Goal: Transaction & Acquisition: Purchase product/service

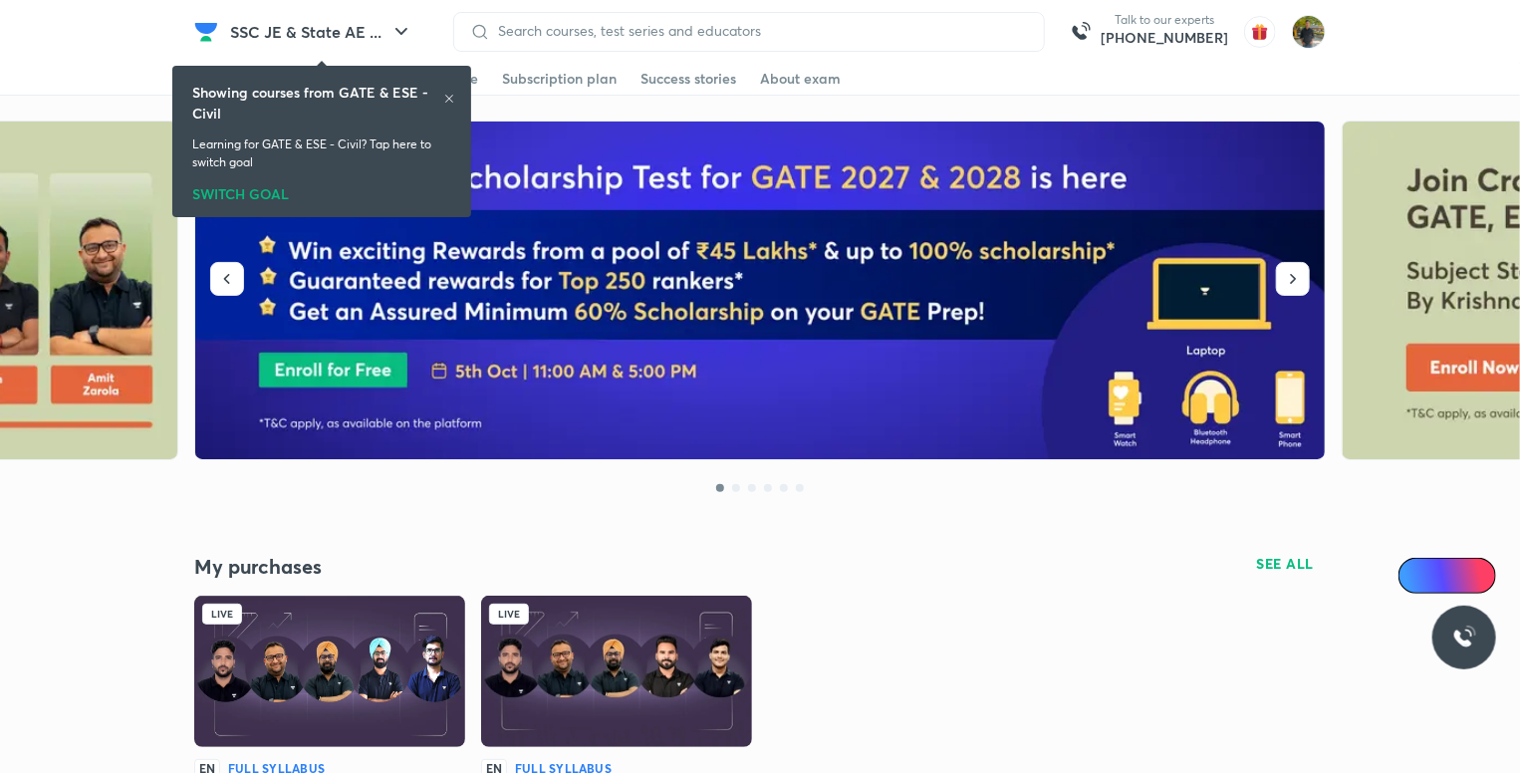
click at [450, 94] on icon at bounding box center [449, 99] width 12 height 12
click at [450, 94] on span at bounding box center [461, 94] width 34 height 2
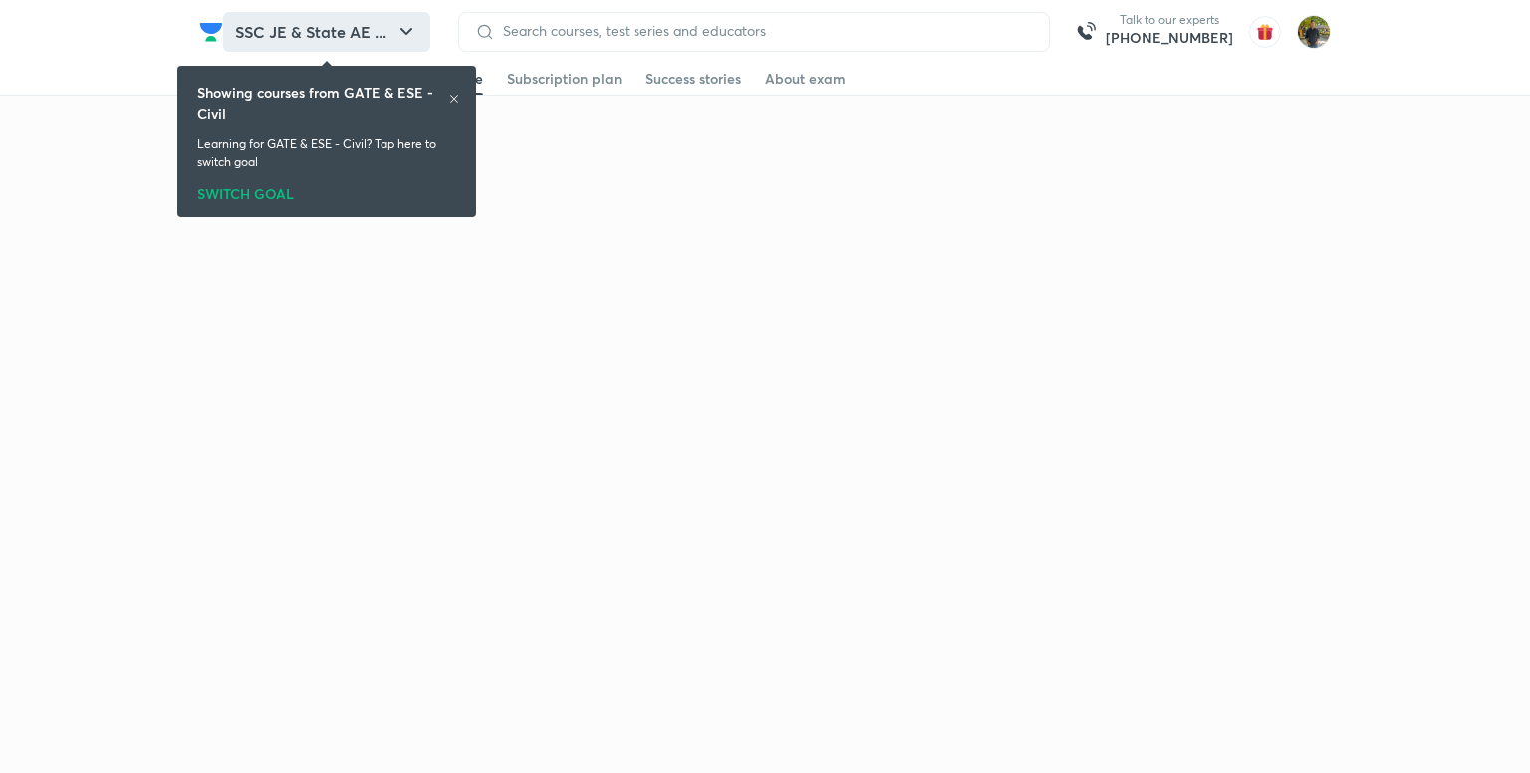
click at [307, 34] on button "SSC JE & State AE ..." at bounding box center [326, 32] width 207 height 40
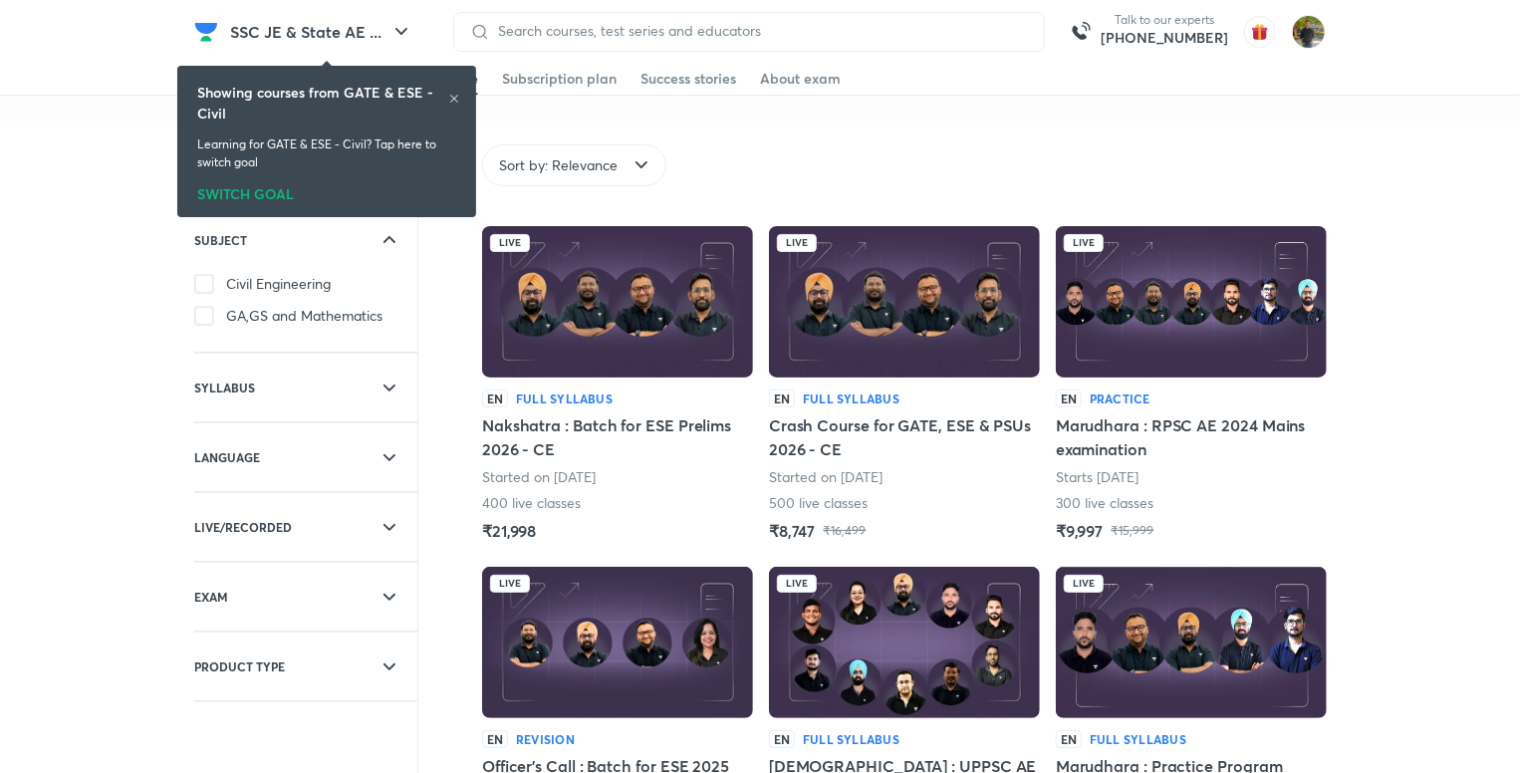
click at [251, 177] on div "Showing courses from GATE & ESE - Civil Learning for GATE & ESE - Civil? Tap he…" at bounding box center [326, 141] width 283 height 143
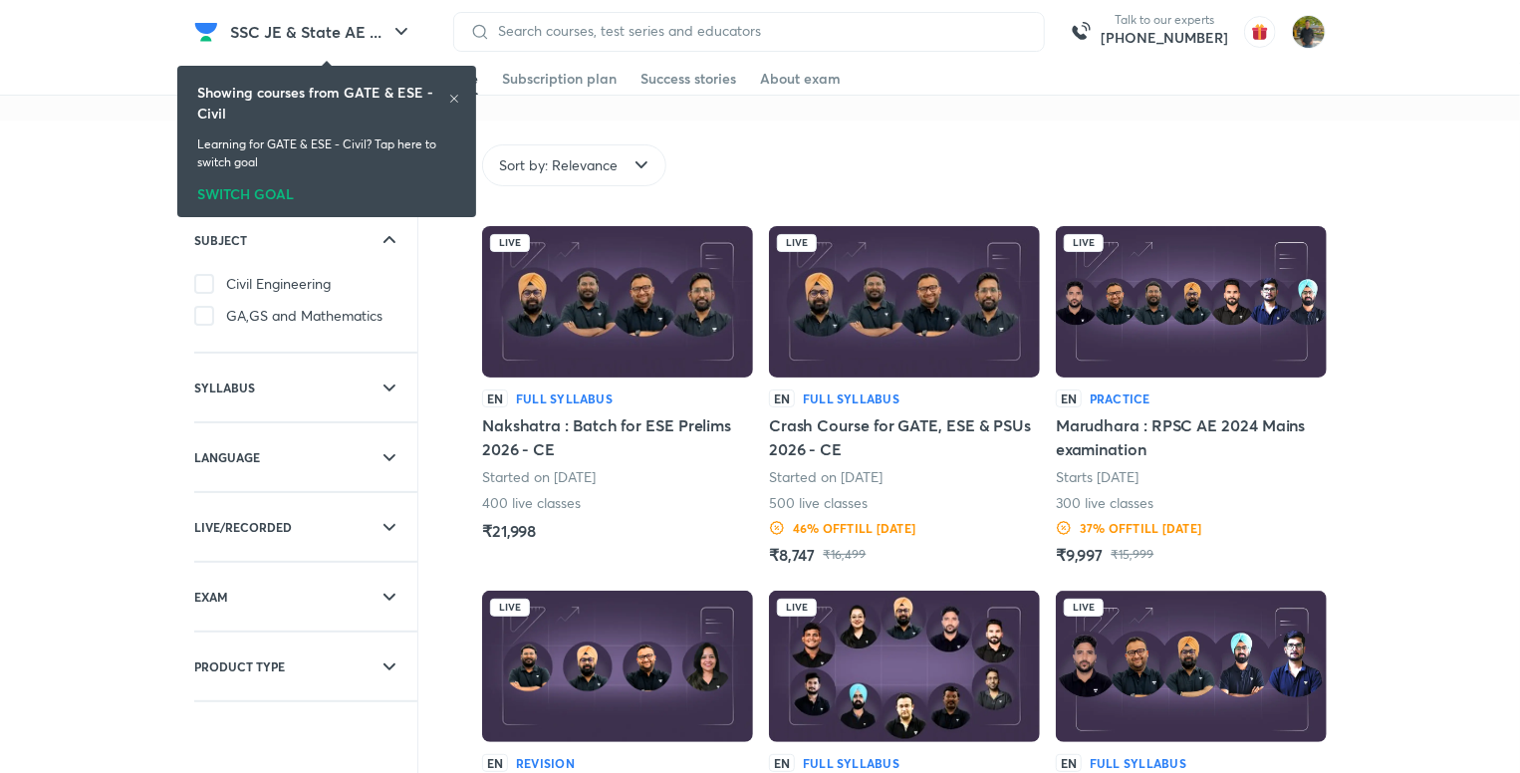
click at [267, 191] on div "SWITCH GOAL" at bounding box center [326, 190] width 259 height 22
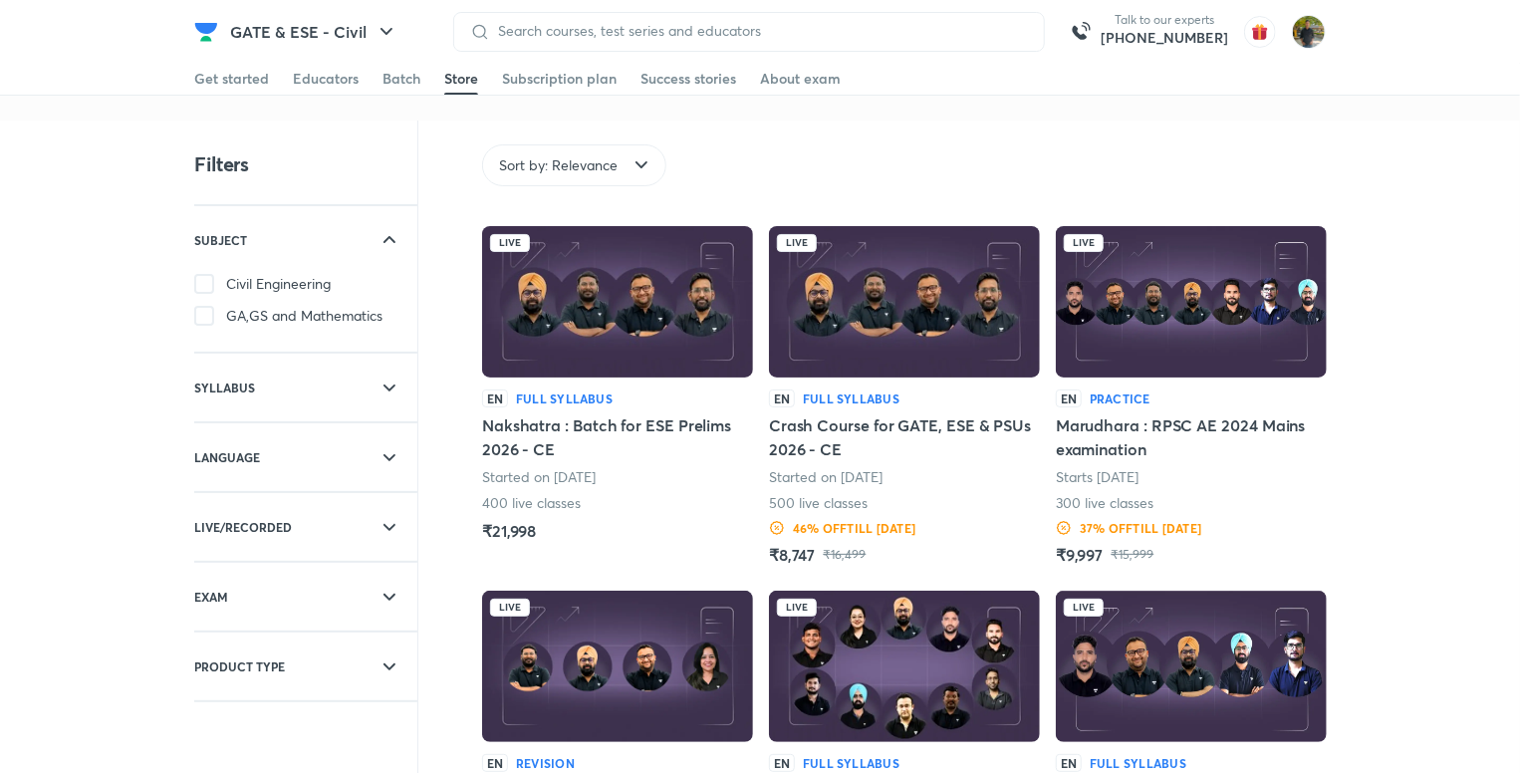
click at [1181, 313] on img at bounding box center [1191, 301] width 271 height 151
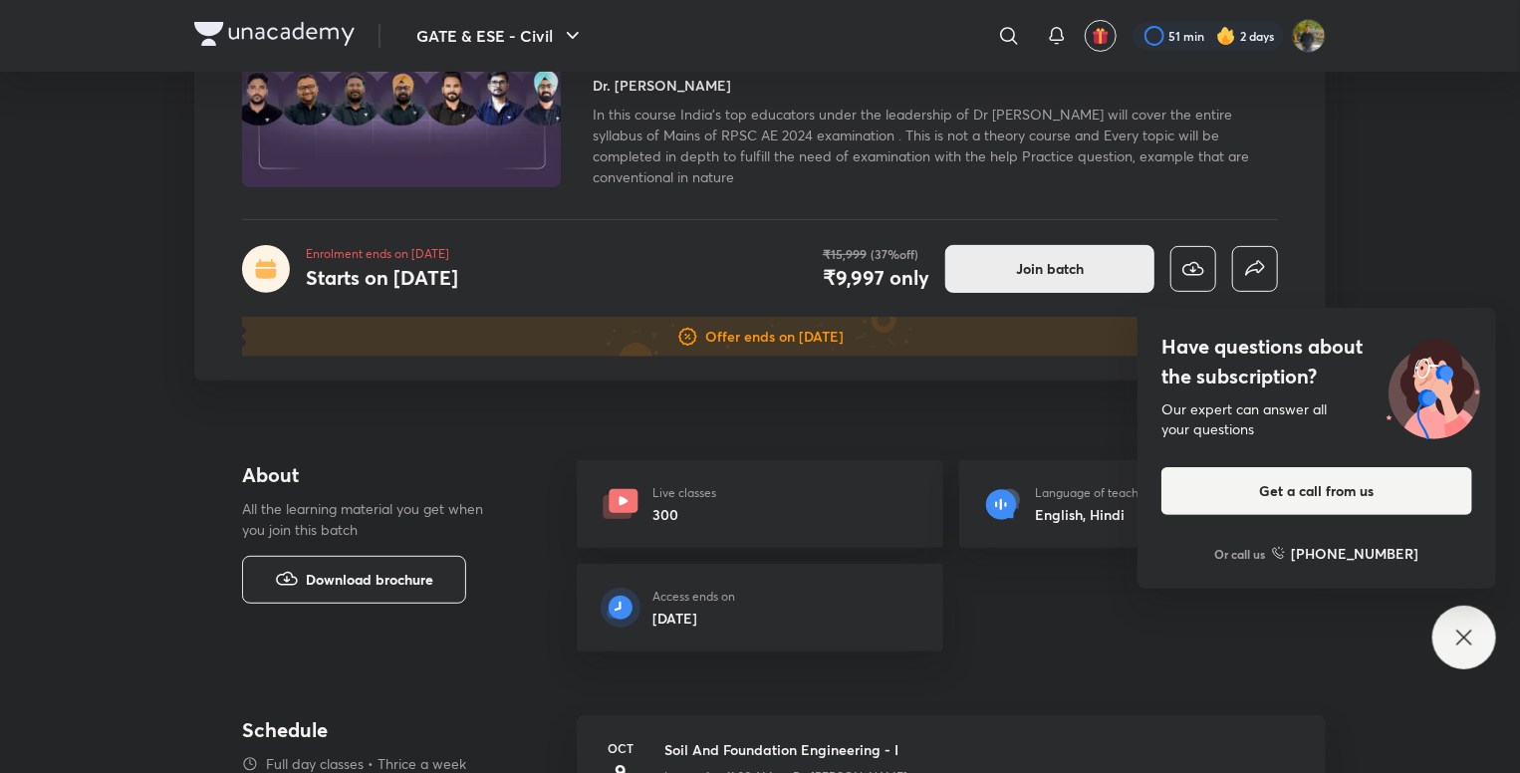
click at [1104, 250] on button "Join batch" at bounding box center [1049, 269] width 209 height 48
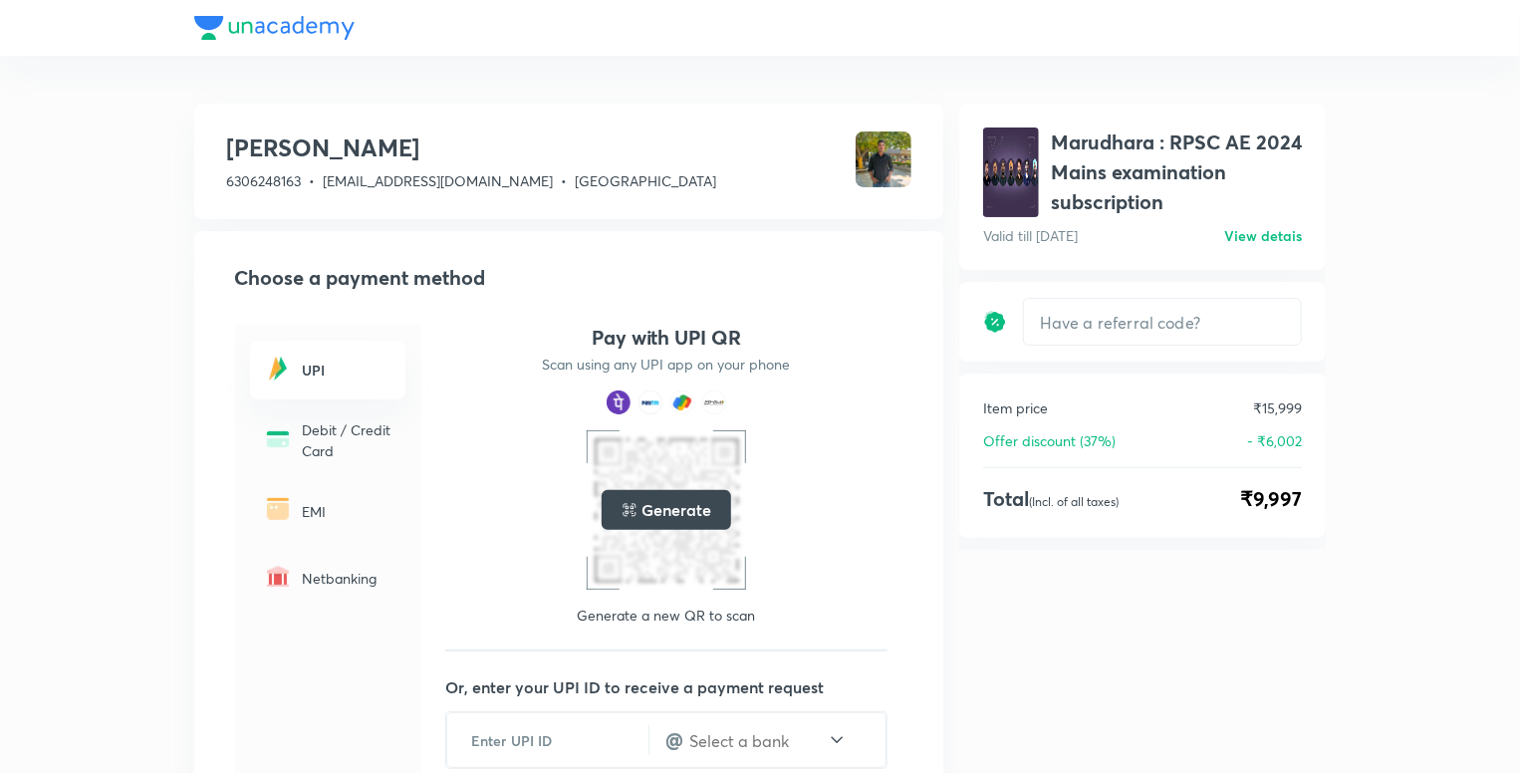
click at [1157, 288] on div "​" at bounding box center [1142, 322] width 367 height 80
click at [1142, 316] on input "text" at bounding box center [1162, 322] width 277 height 47
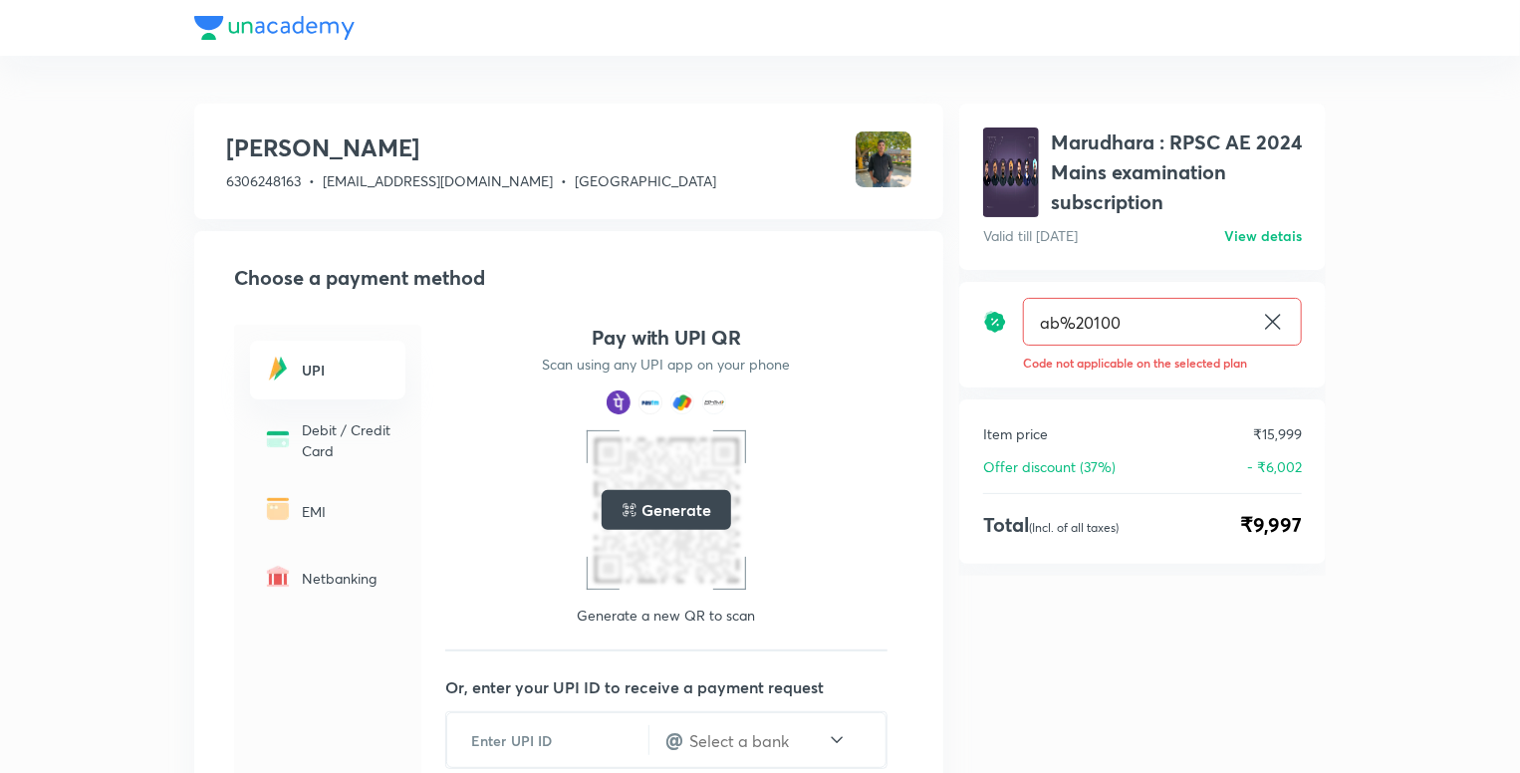
click at [1127, 316] on input "ab%20100" at bounding box center [1138, 322] width 229 height 47
type input "ab%"
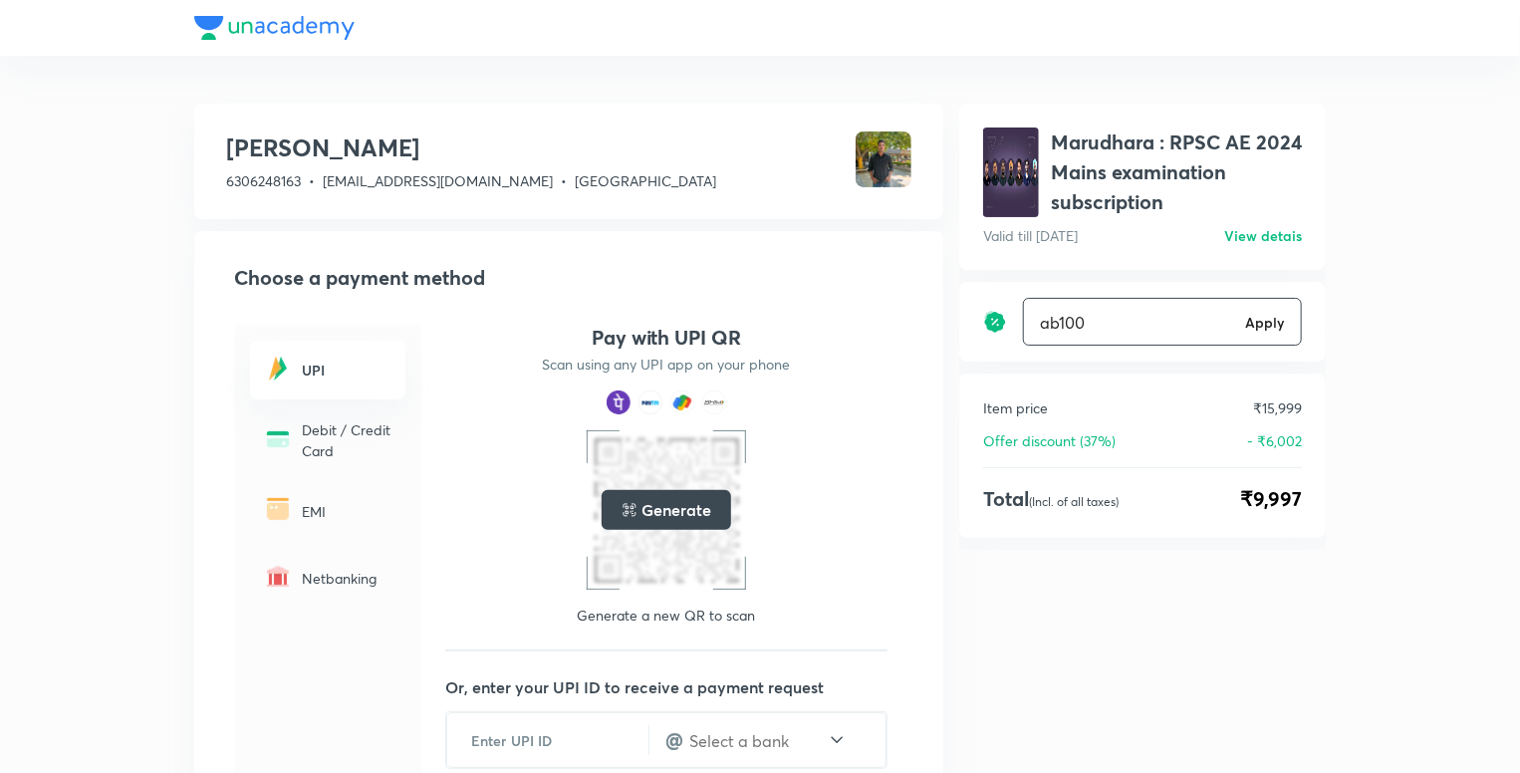
type input "ab100"
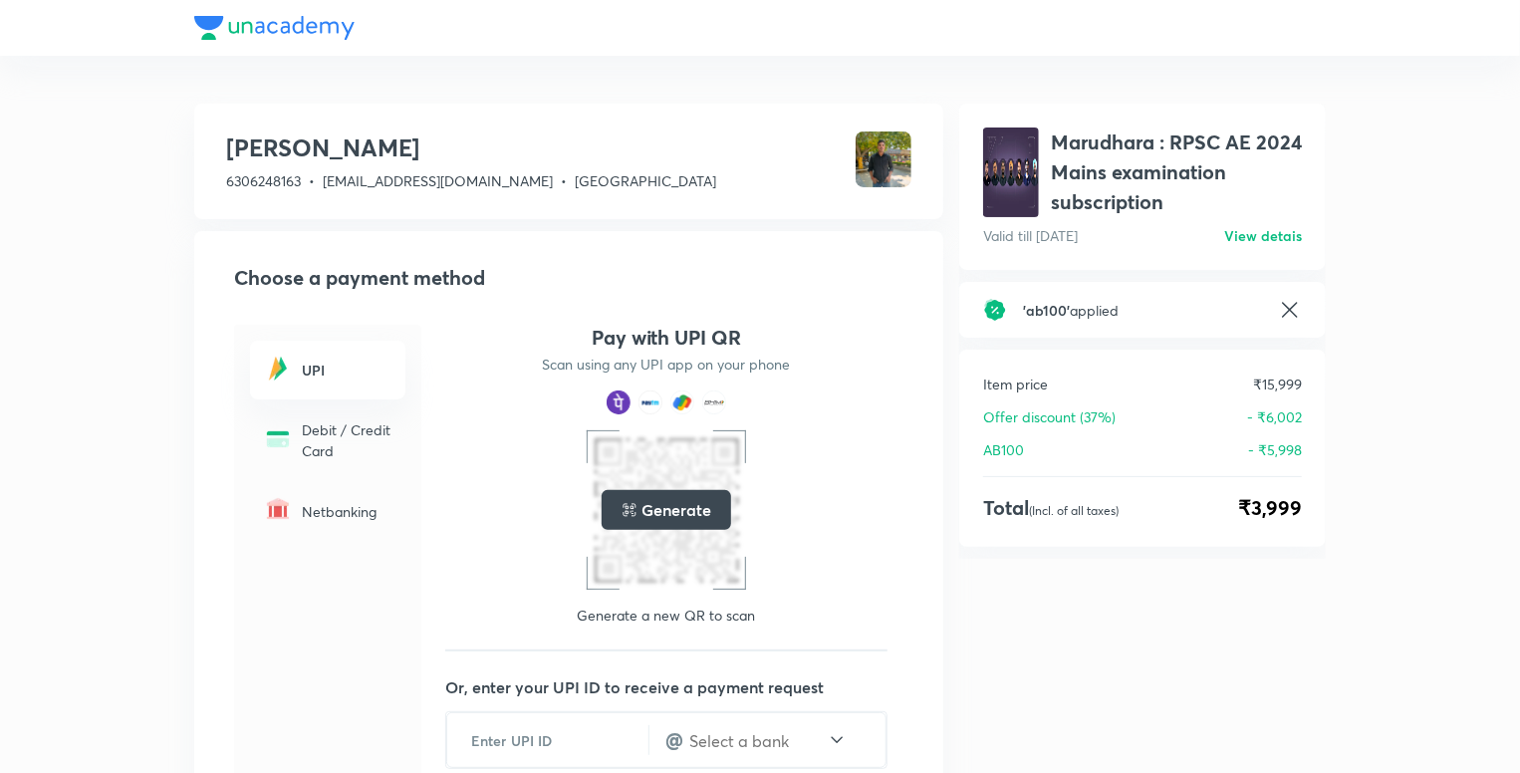
click at [1294, 308] on icon at bounding box center [1290, 310] width 24 height 24
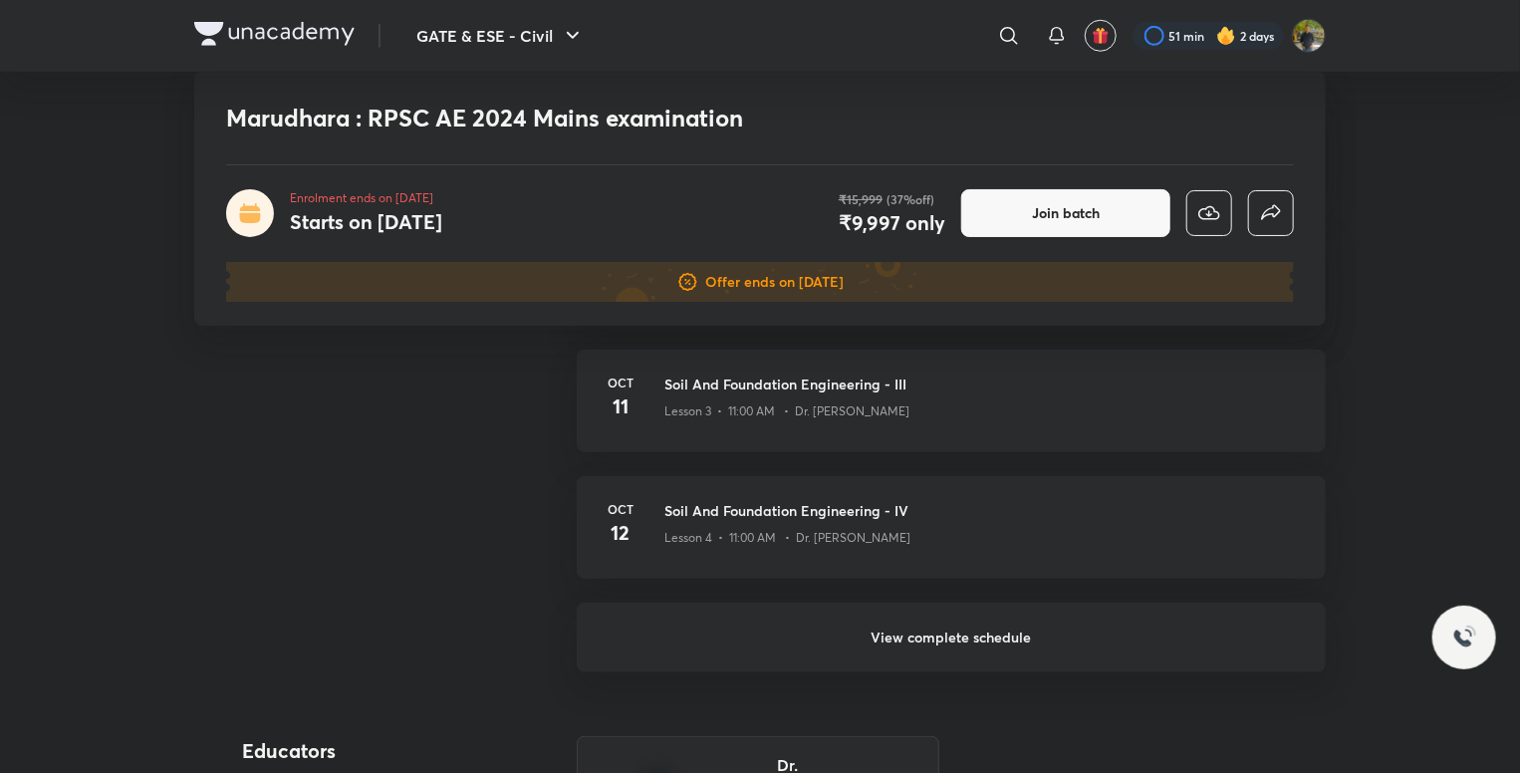
scroll to position [797, 0]
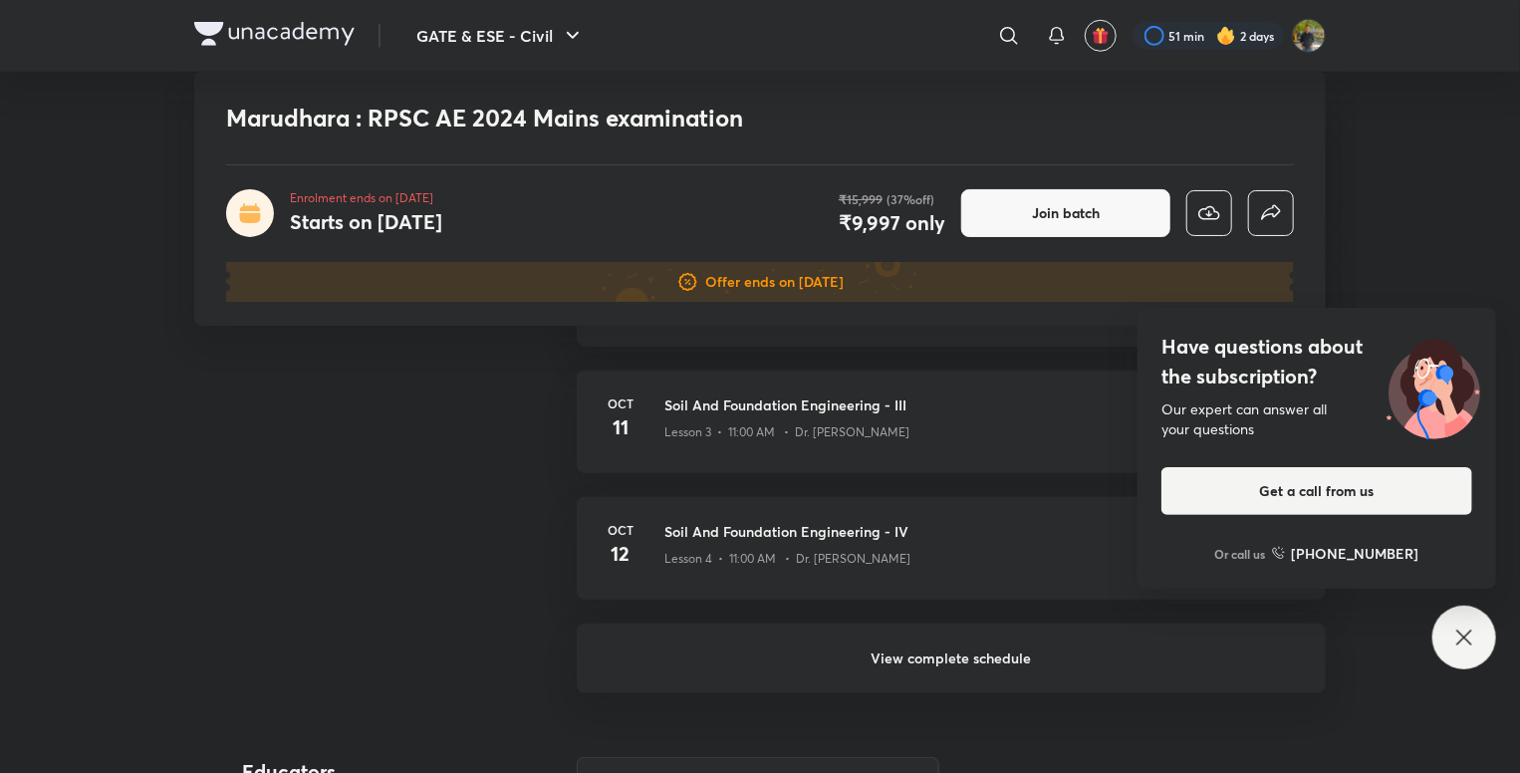
click at [908, 644] on h6 "View complete schedule" at bounding box center [951, 658] width 749 height 70
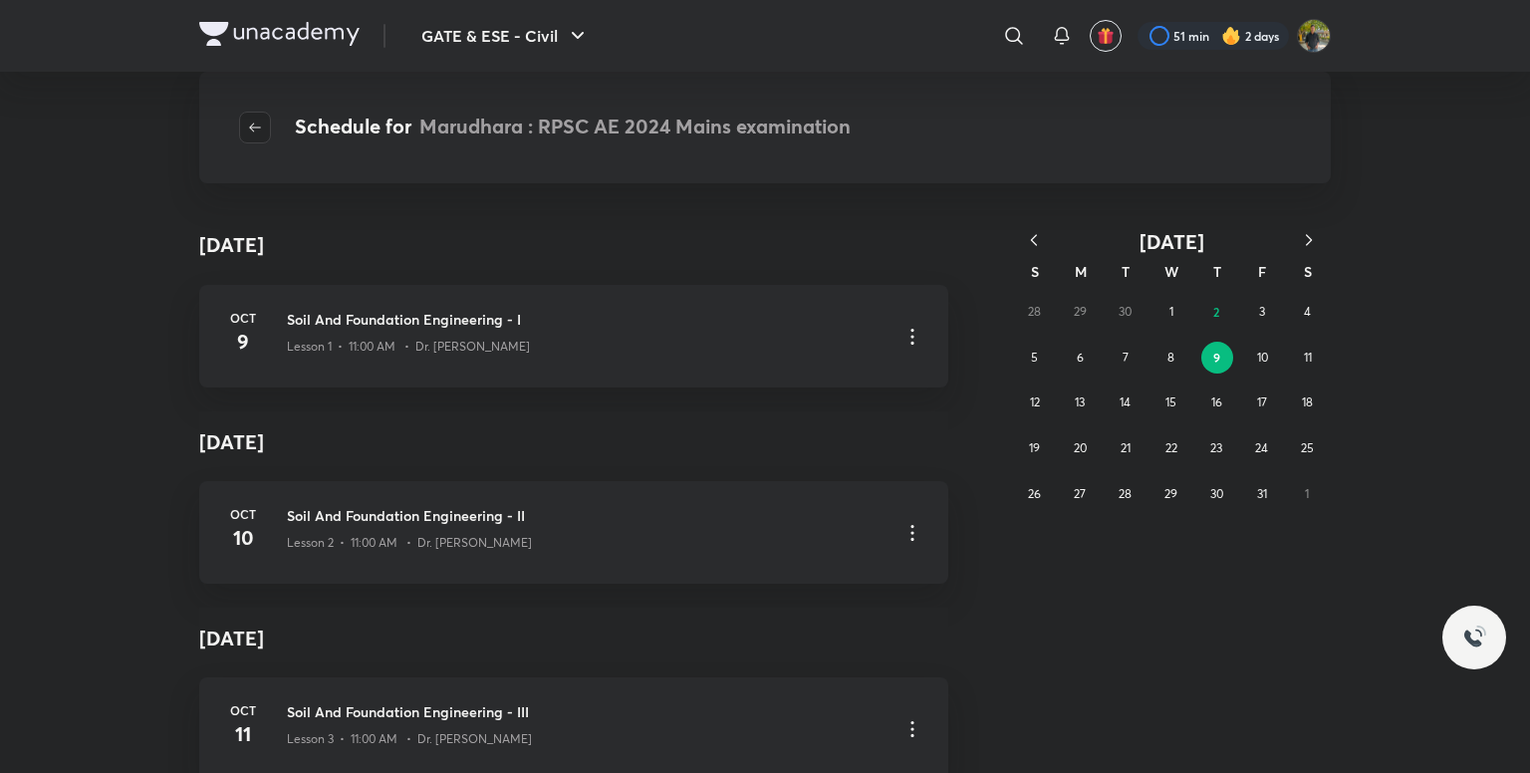
click at [242, 120] on span "button" at bounding box center [255, 128] width 30 height 16
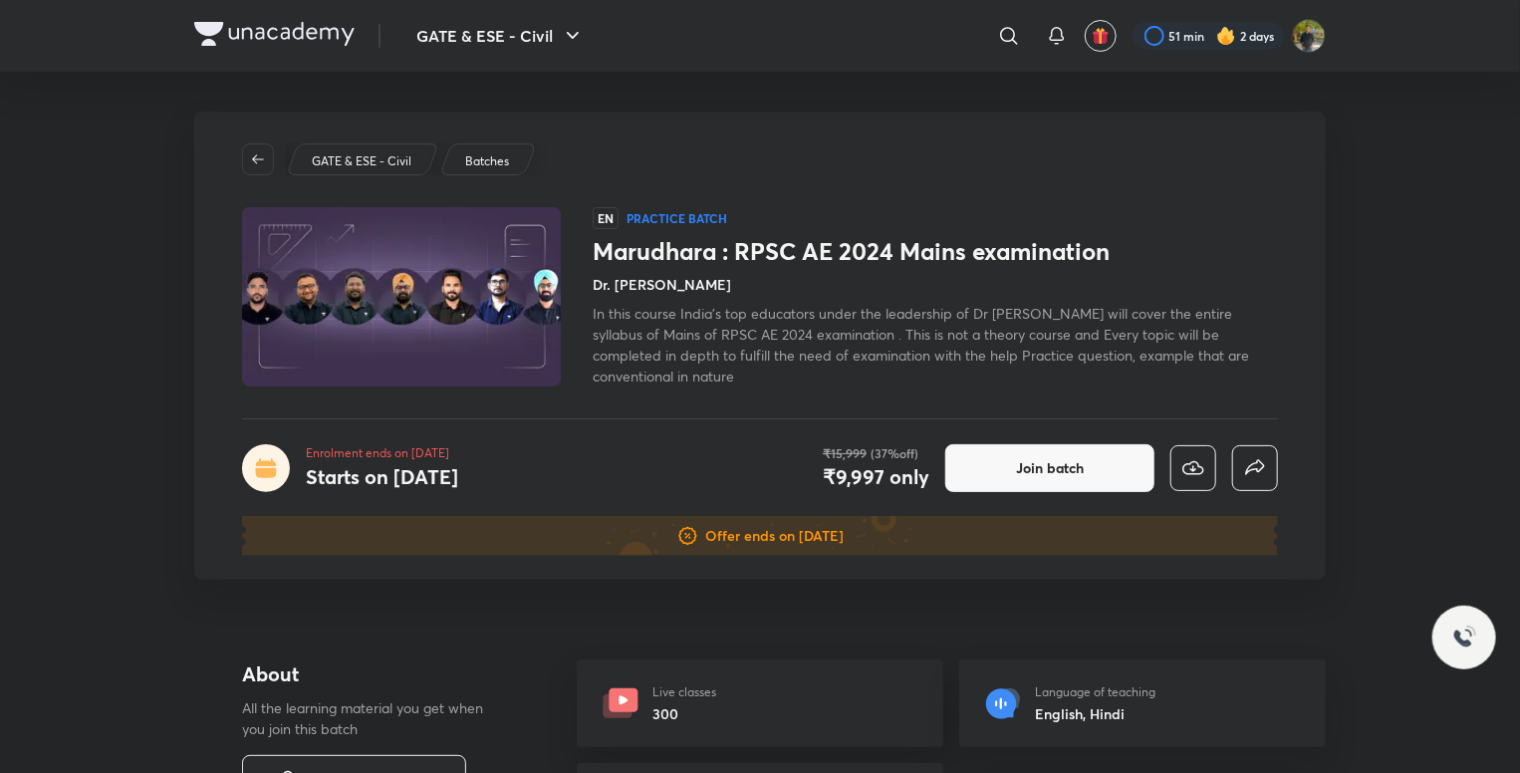
click at [275, 148] on img at bounding box center [760, 139] width 1068 height 40
click at [262, 153] on icon "button" at bounding box center [258, 159] width 16 height 16
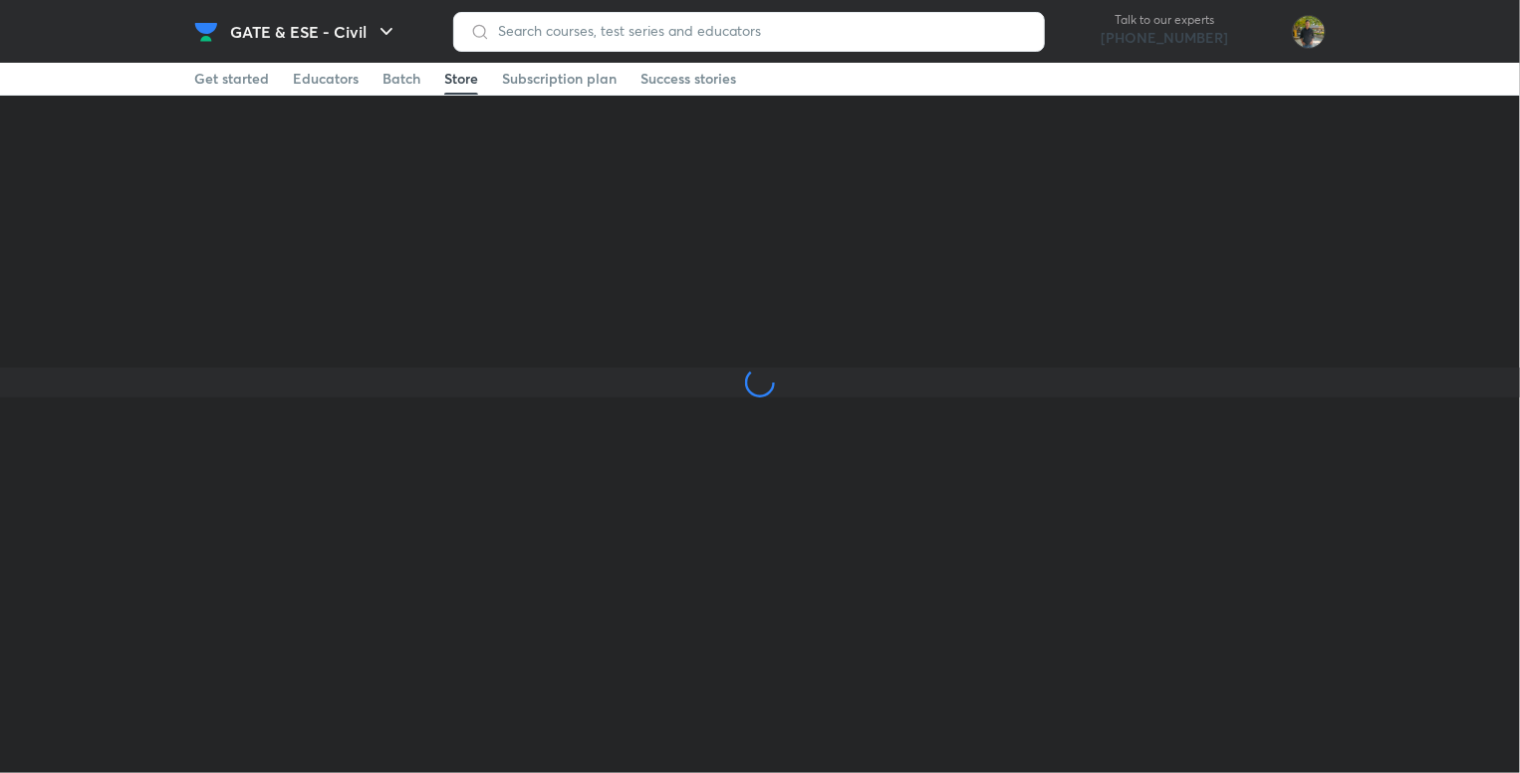
click at [262, 153] on div "GATE & ESE - Civil Talk to our experts +91-8585858585 Get started Educators Bat…" at bounding box center [760, 198] width 1520 height 397
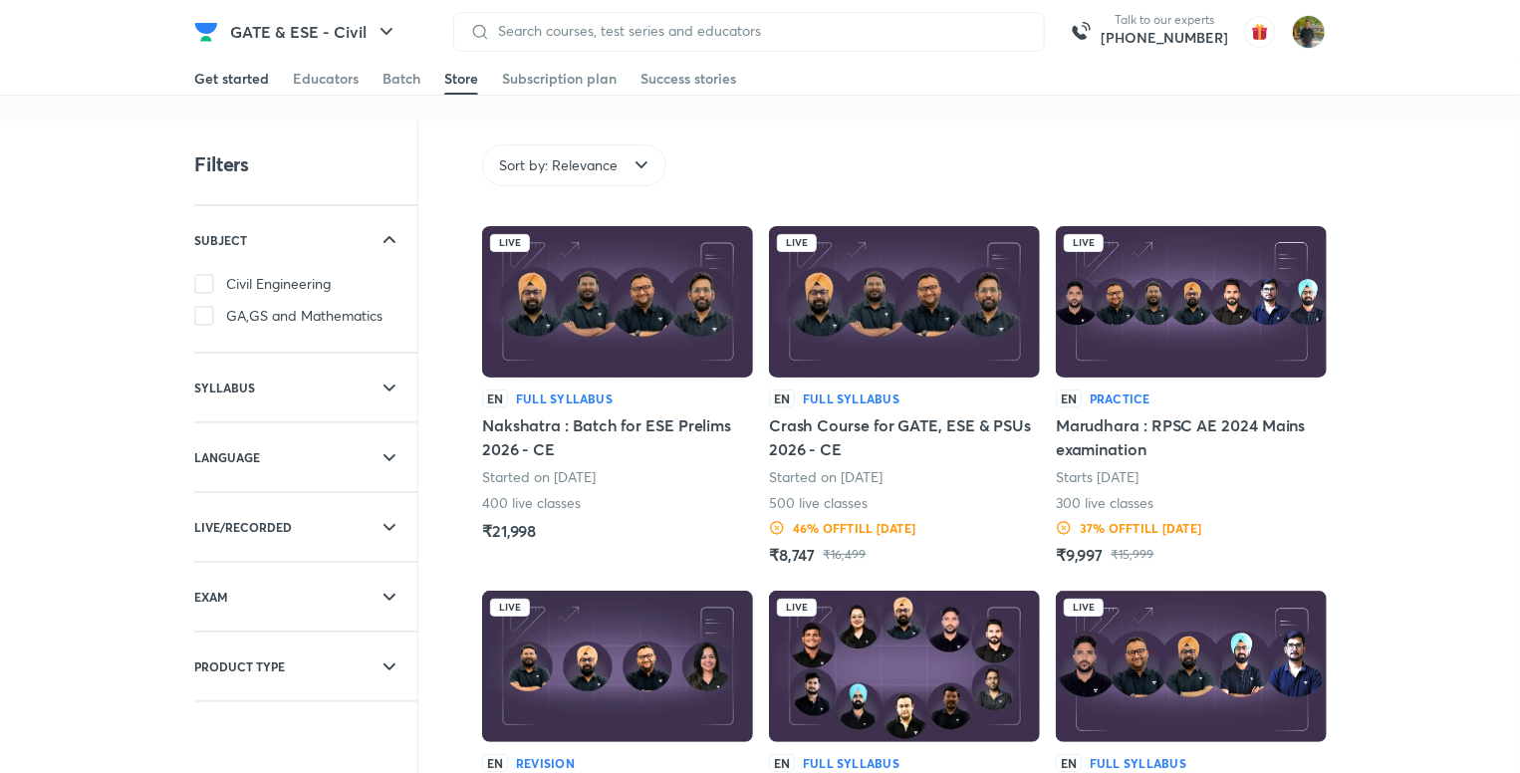
click at [228, 86] on div "Get started" at bounding box center [231, 79] width 75 height 20
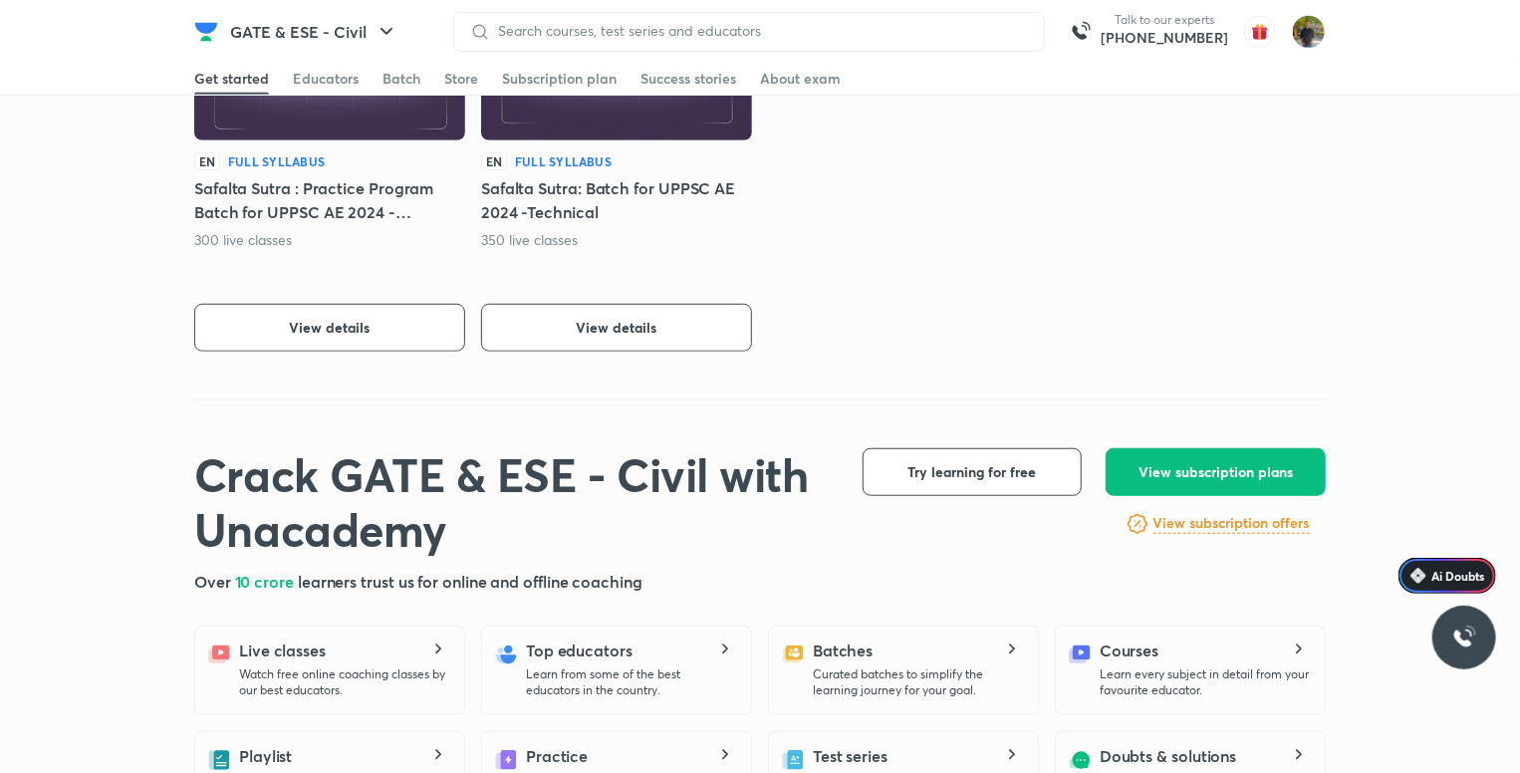
scroll to position [797, 0]
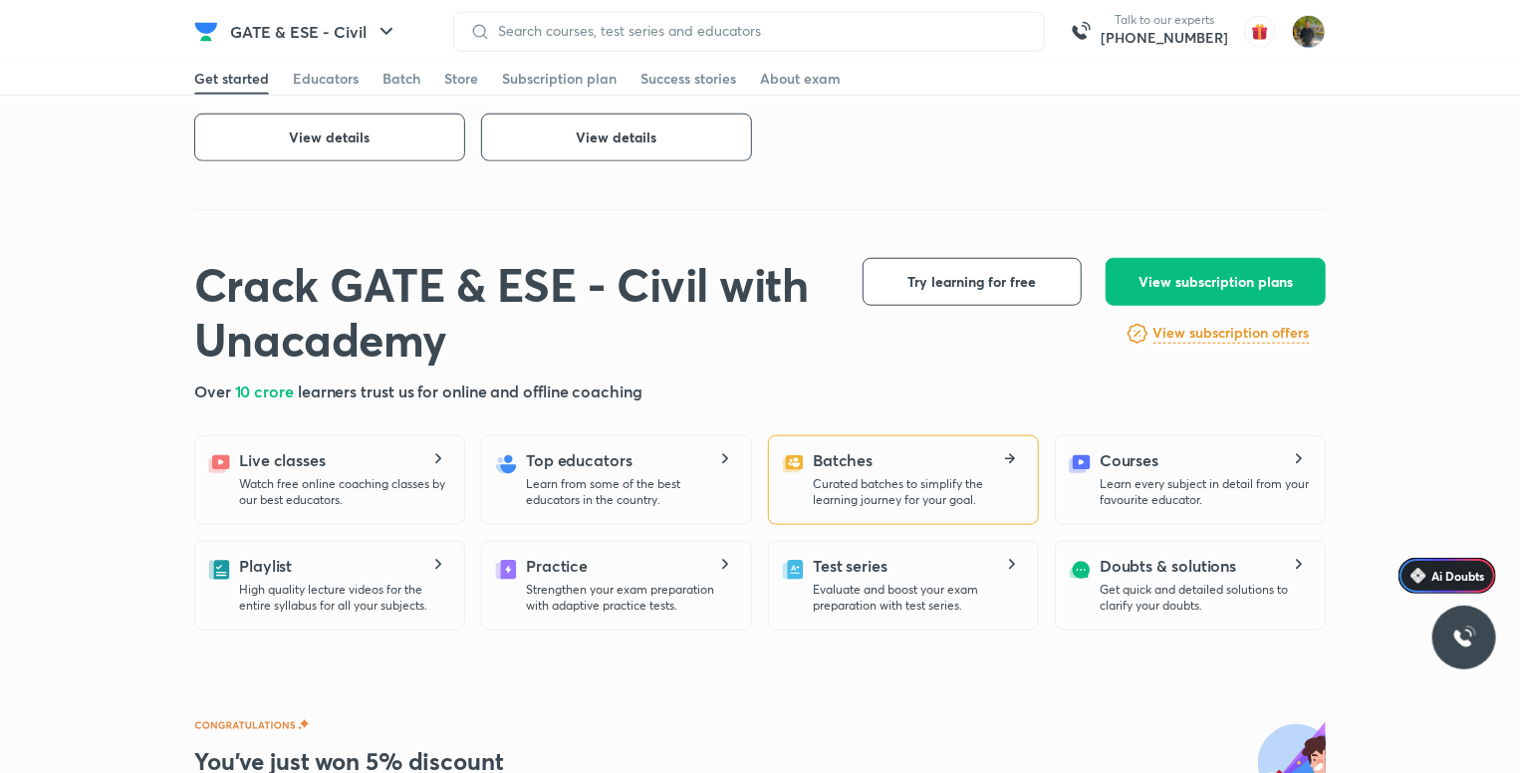
click at [889, 477] on p "Curated batches to simplify the learning journey for your goal." at bounding box center [917, 492] width 209 height 32
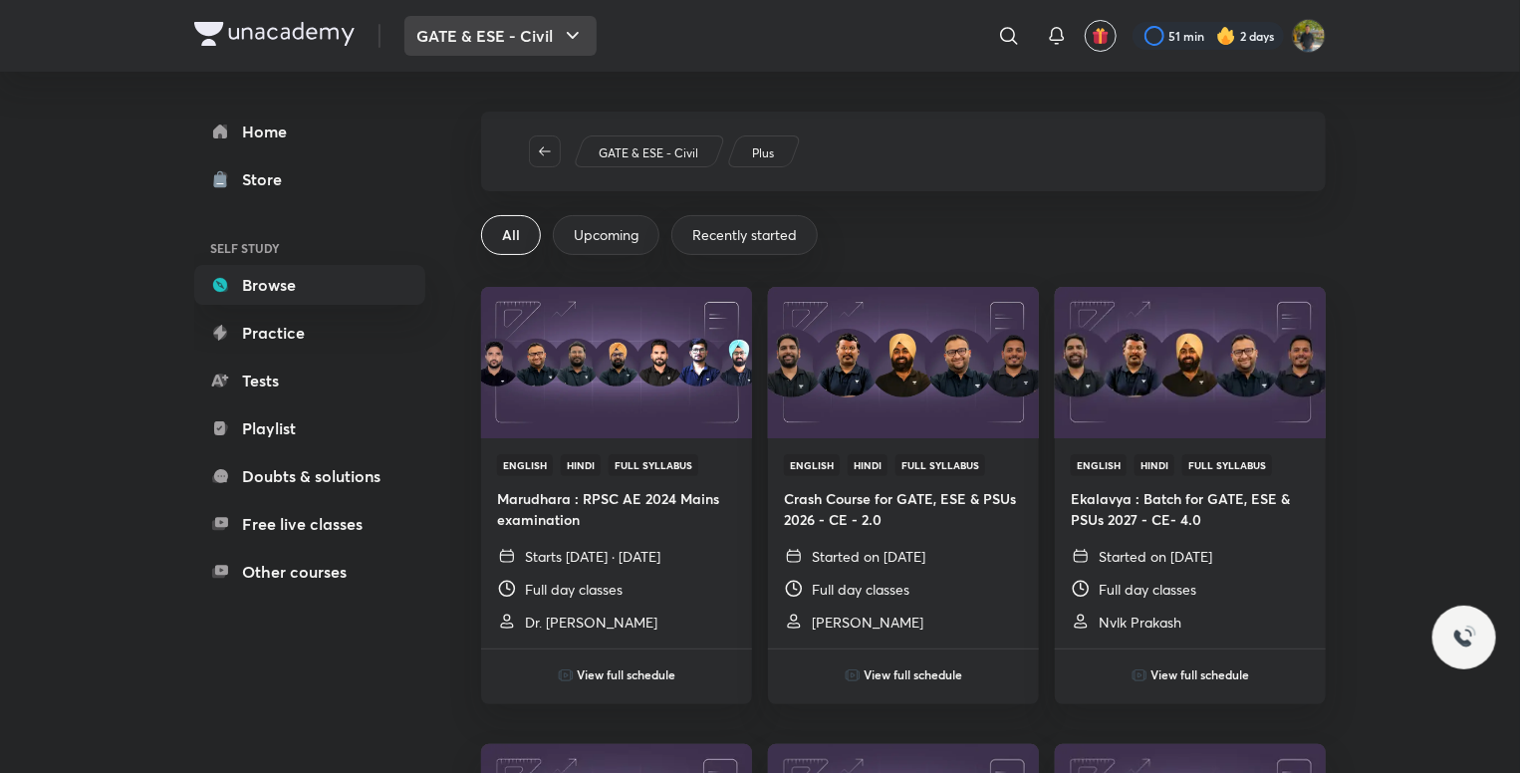
click at [487, 31] on button "GATE & ESE - Civil" at bounding box center [500, 36] width 192 height 40
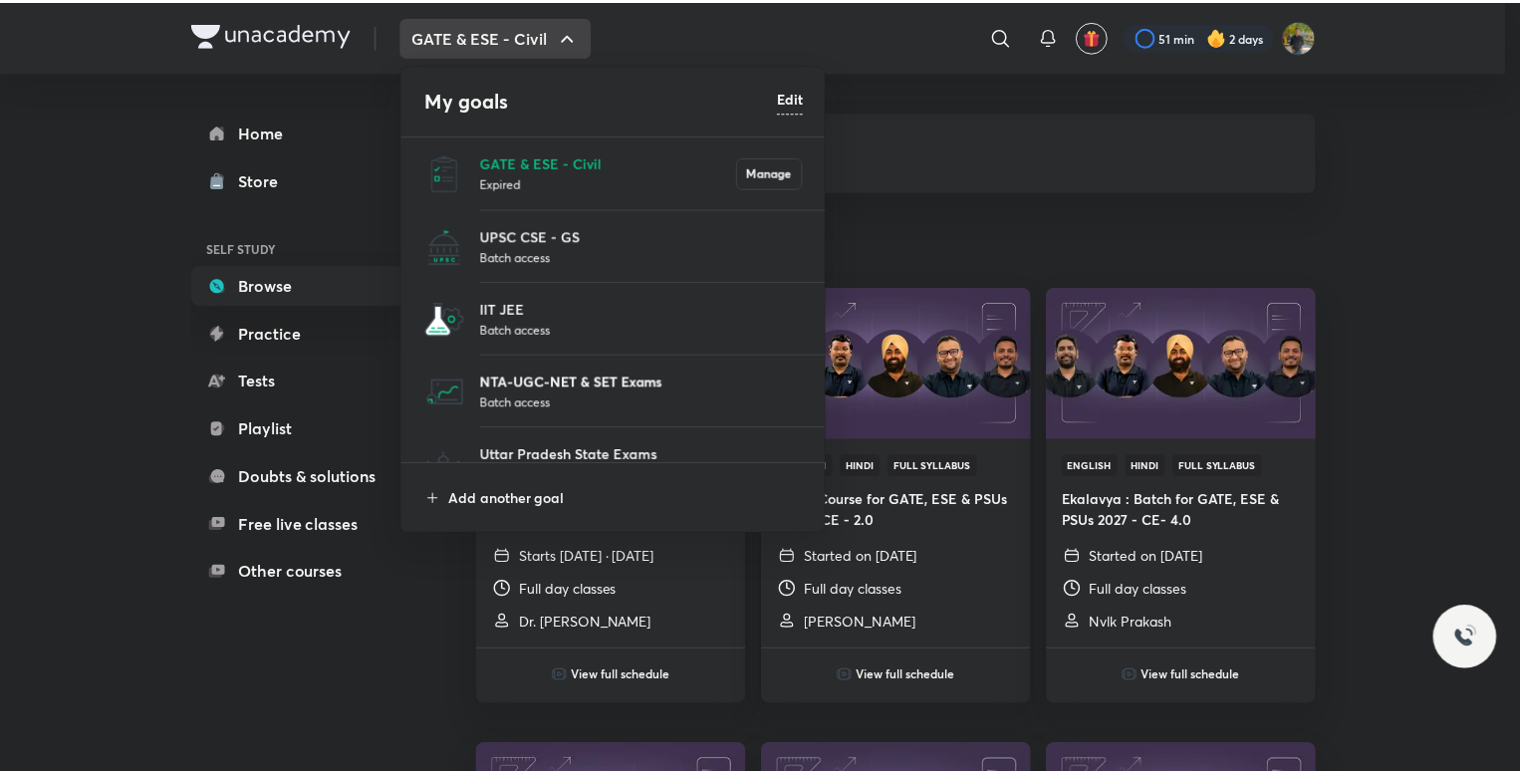
scroll to position [183, 0]
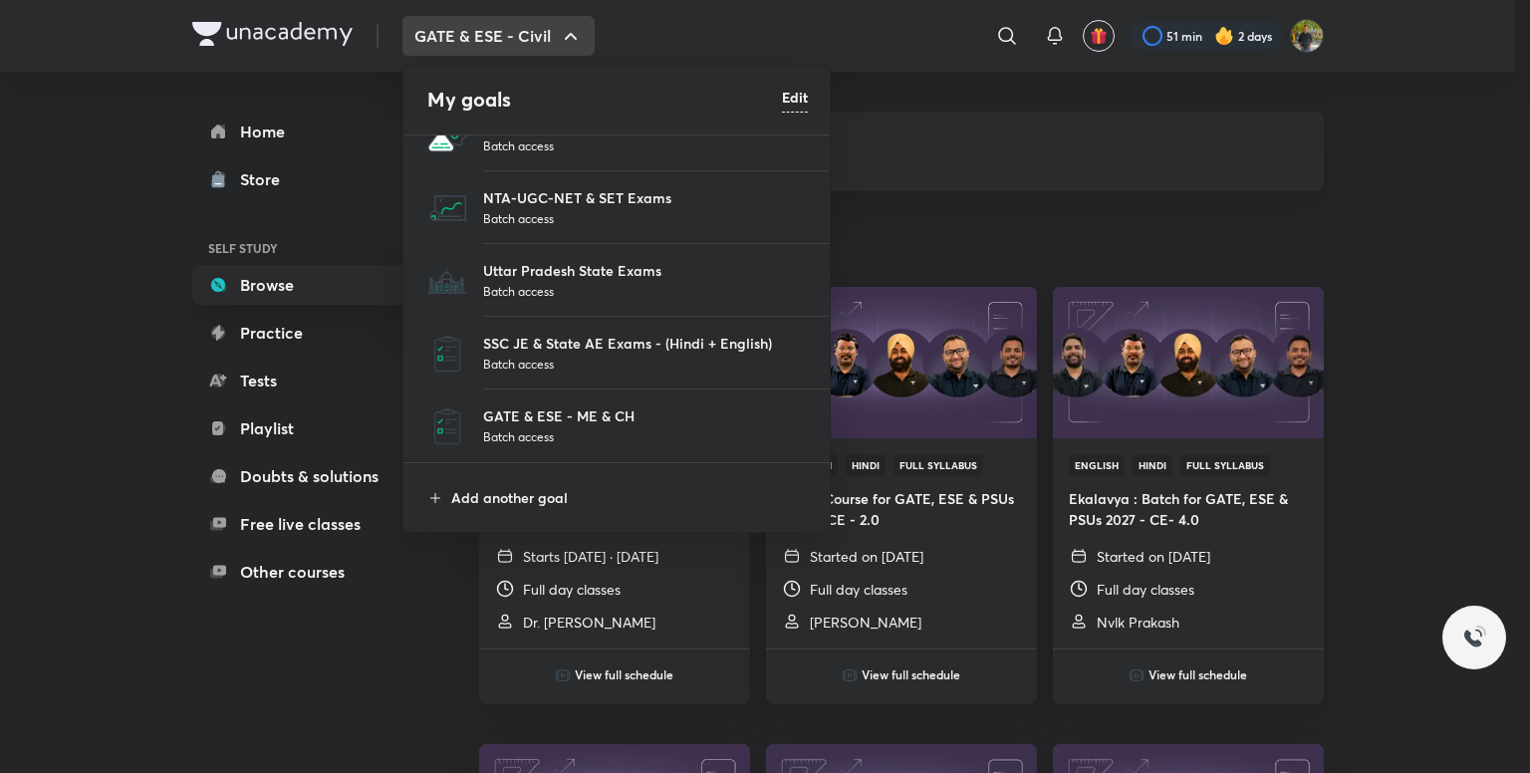
click at [626, 364] on p "Batch access" at bounding box center [645, 364] width 325 height 20
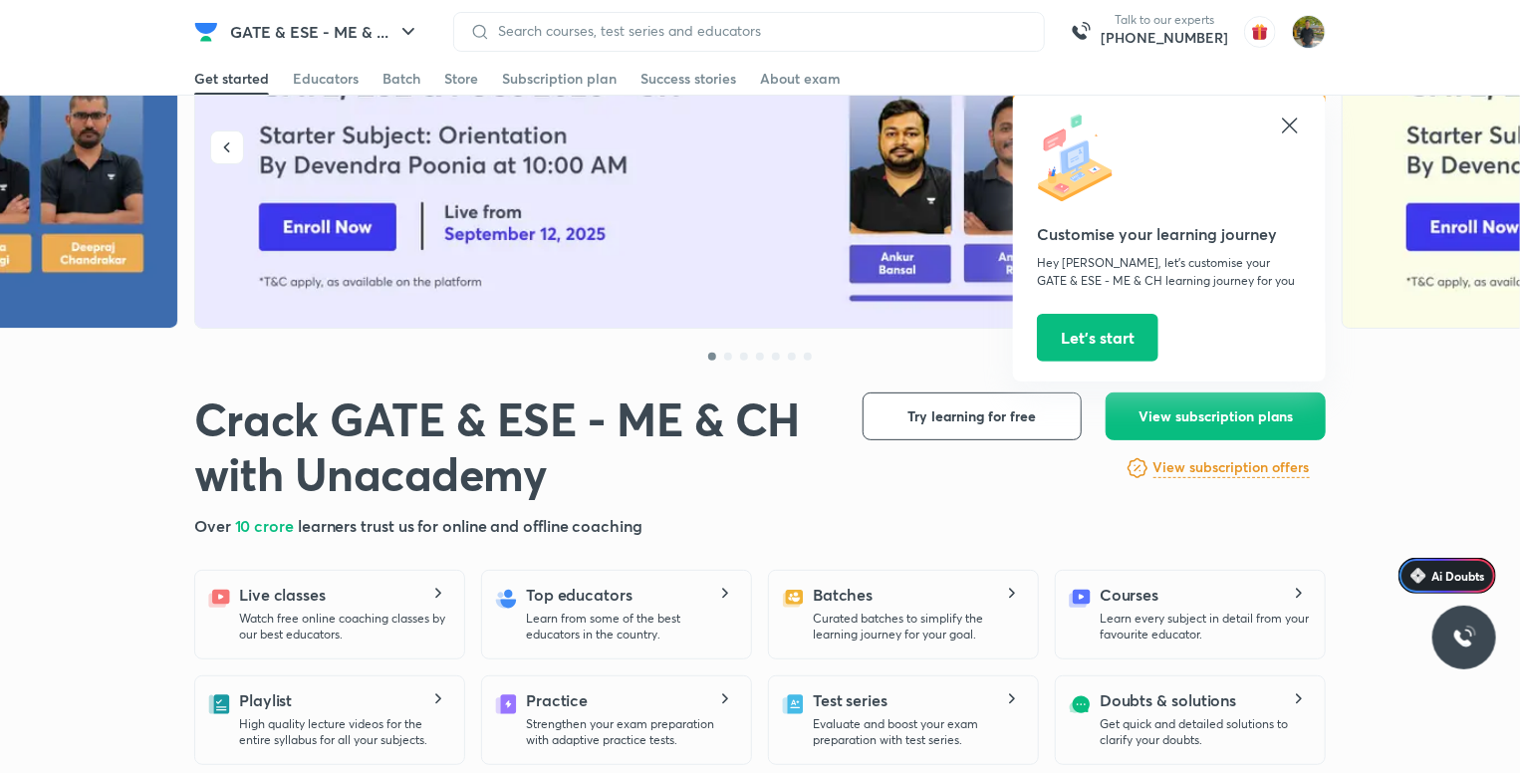
scroll to position [299, 0]
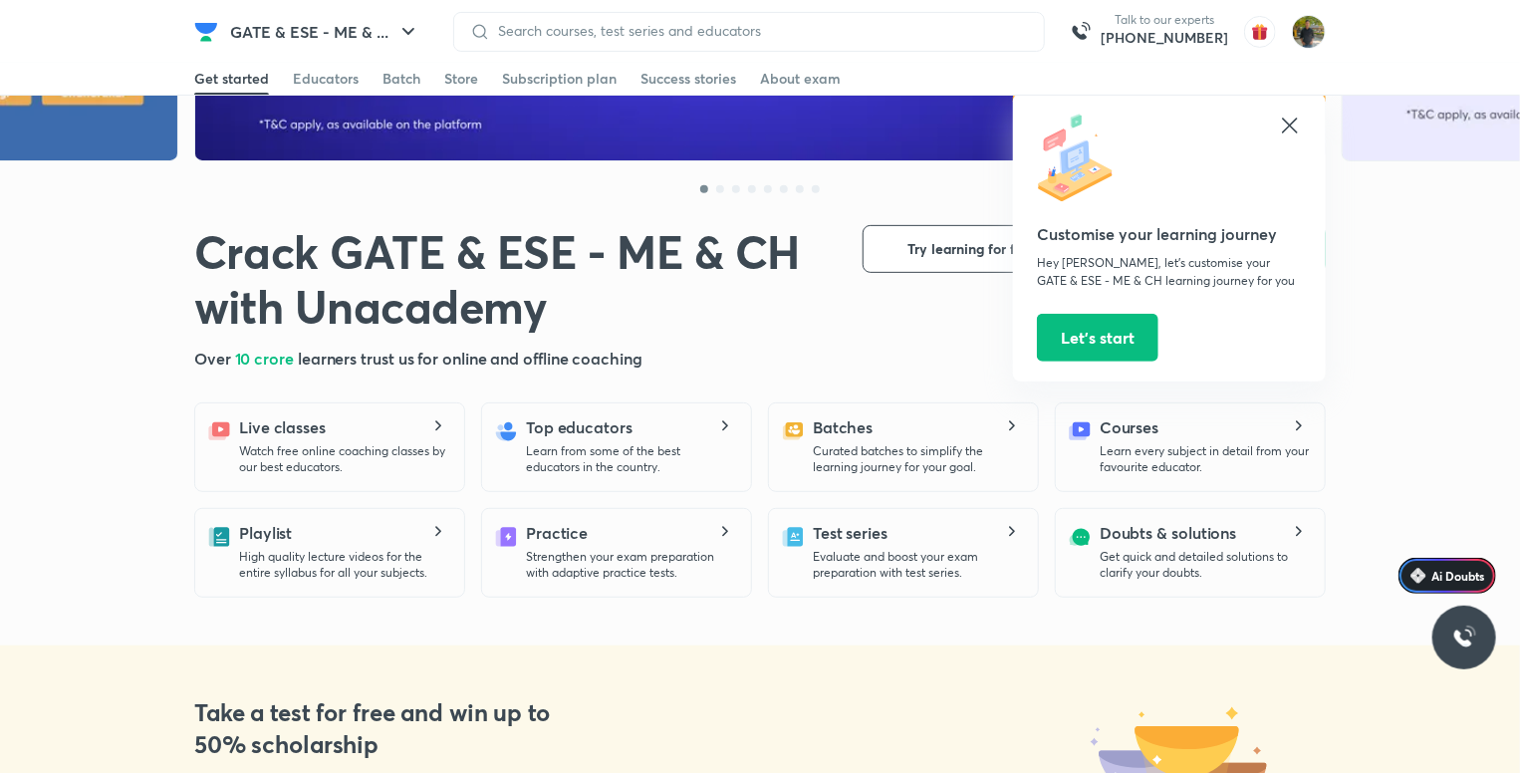
click at [1283, 132] on icon at bounding box center [1290, 126] width 24 height 24
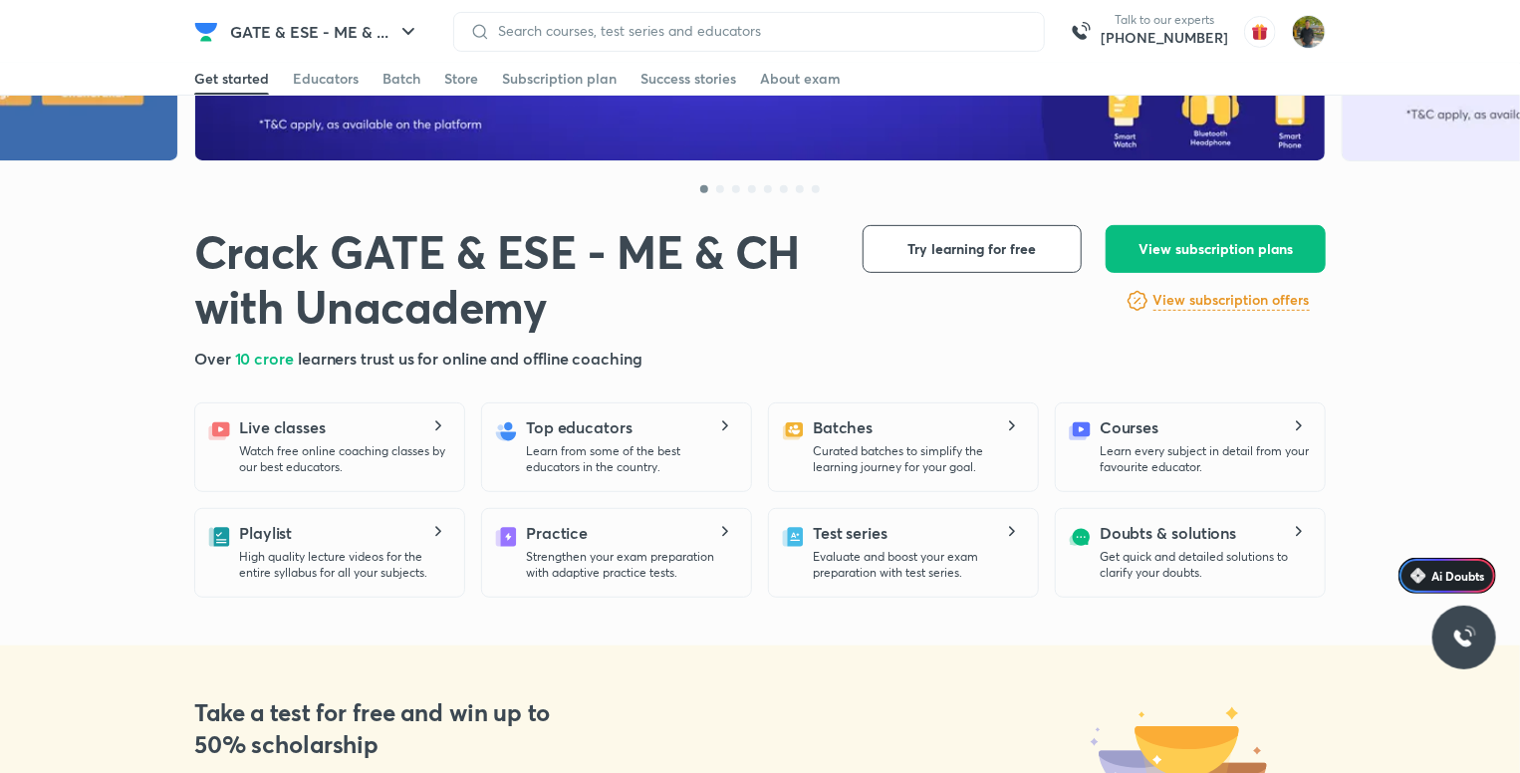
click at [763, 441] on div "Live classes Watch free online coaching classes by our best educators. Top educ…" at bounding box center [759, 447] width 1131 height 90
click at [830, 440] on div "Batches Curated batches to simplify the learning journey for your goal." at bounding box center [917, 445] width 209 height 60
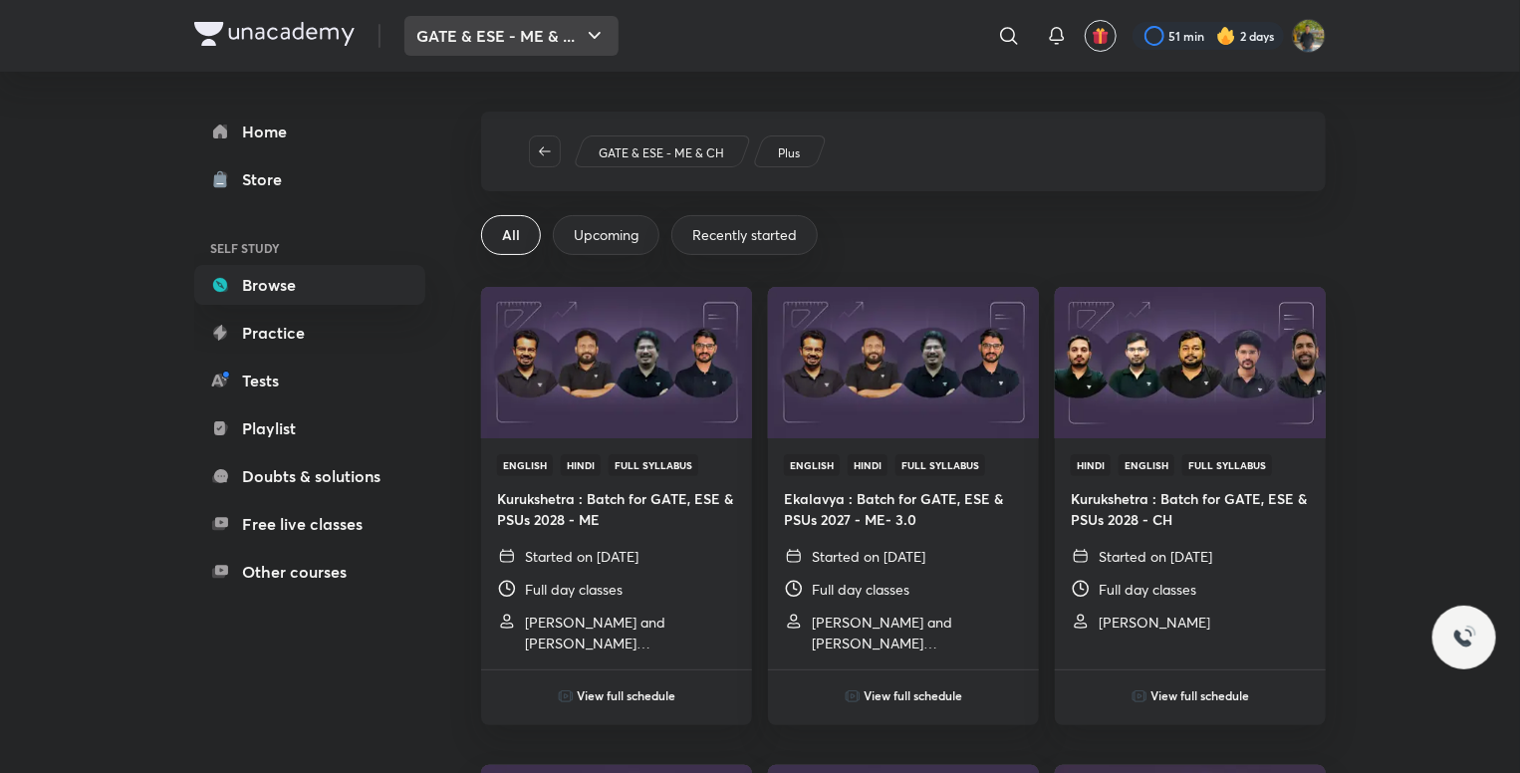
click at [489, 25] on button "GATE & ESE - ME & ..." at bounding box center [511, 36] width 214 height 40
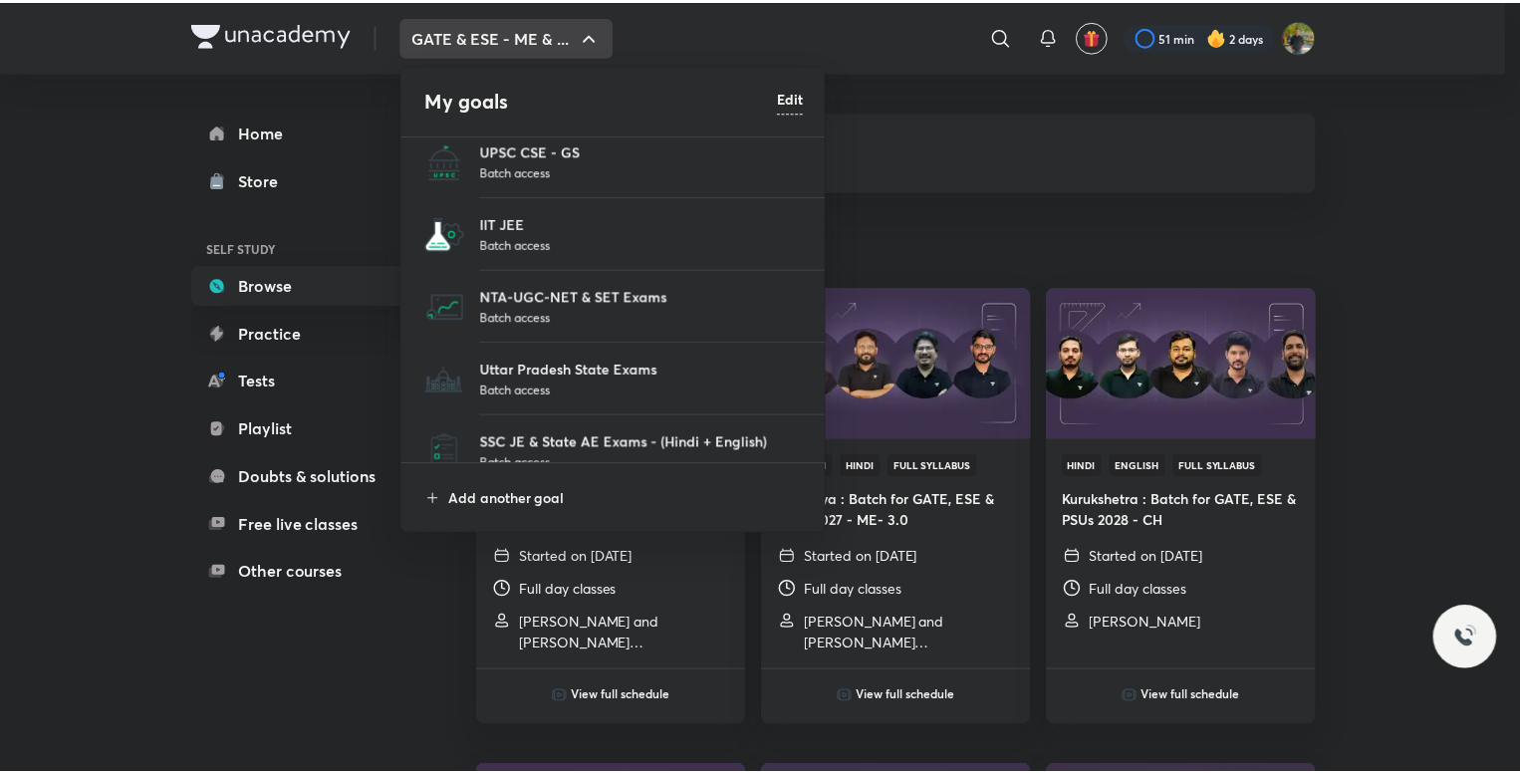
scroll to position [183, 0]
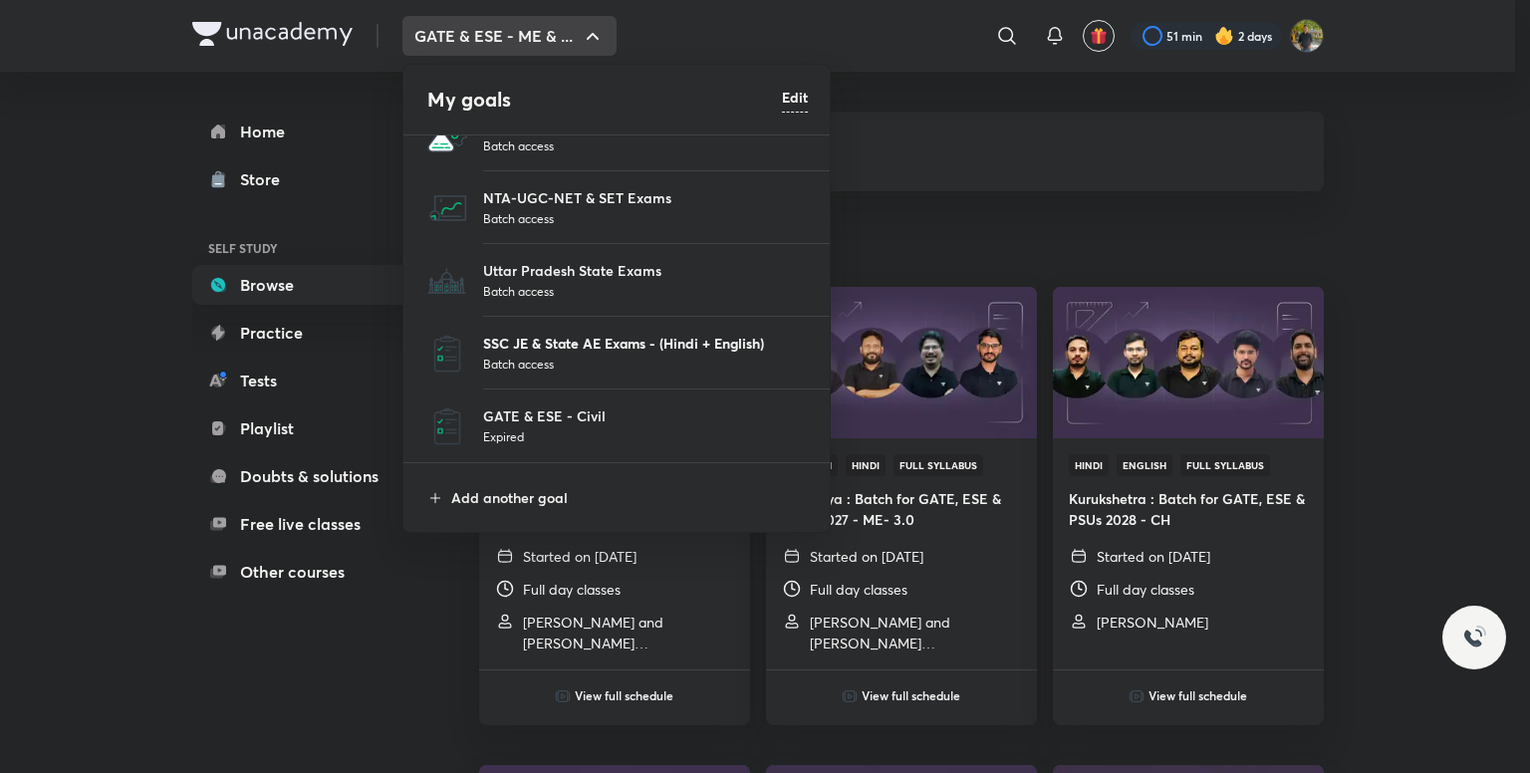
click at [616, 348] on p "SSC JE & State AE Exams - (Hindi + English)" at bounding box center [645, 343] width 325 height 21
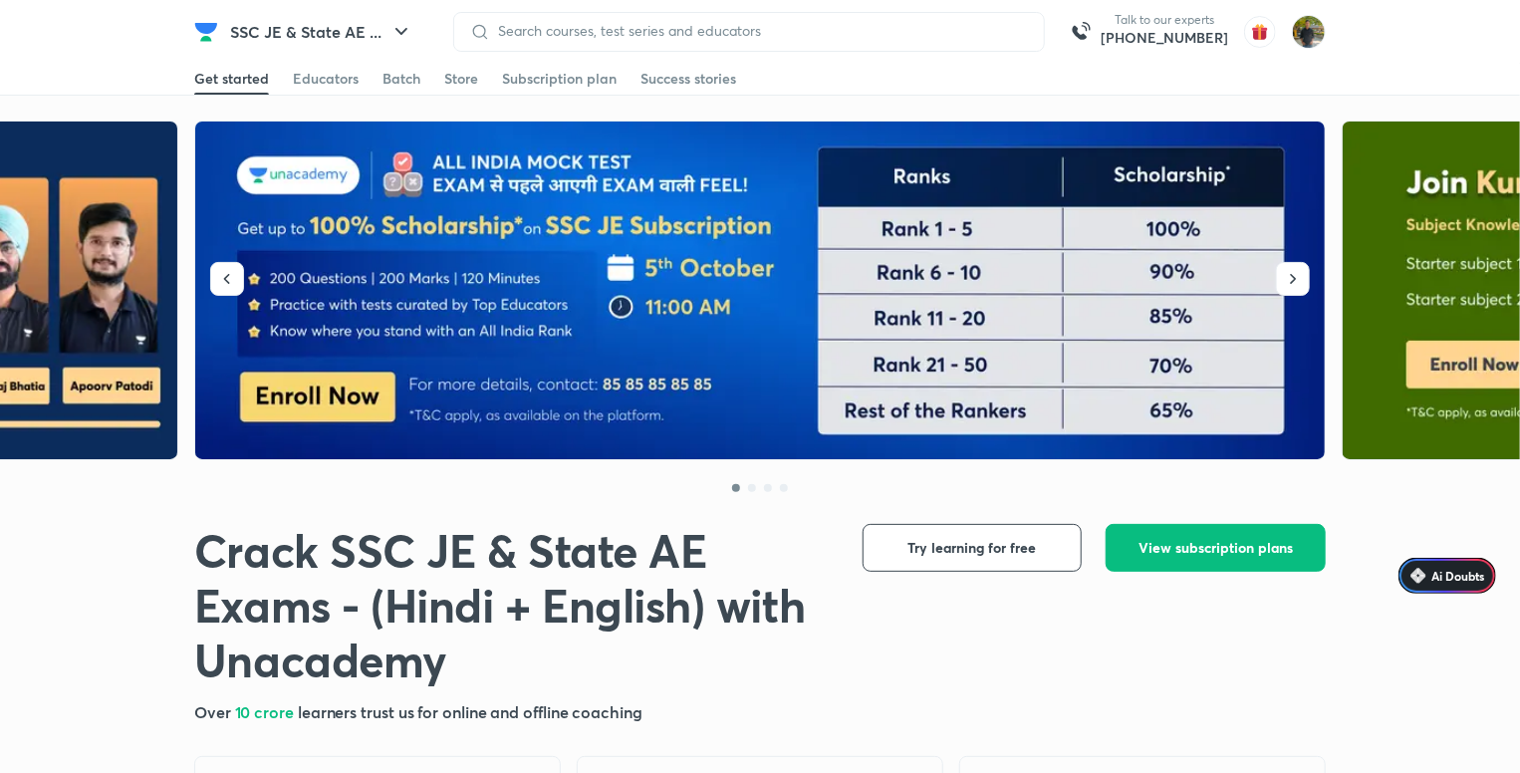
scroll to position [398, 0]
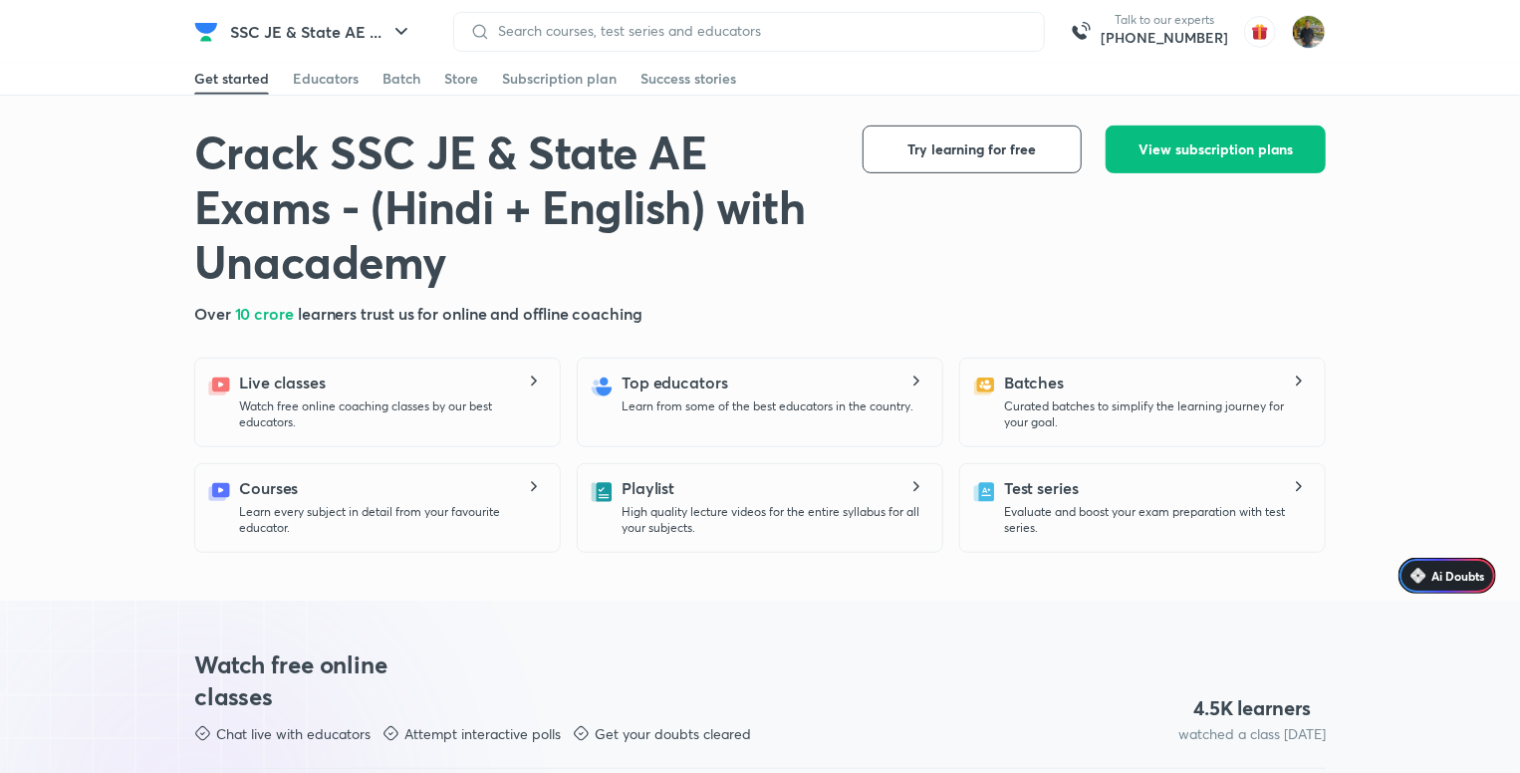
click at [1074, 394] on div "Batches Curated batches to simplify the learning journey for your goal." at bounding box center [1156, 400] width 305 height 60
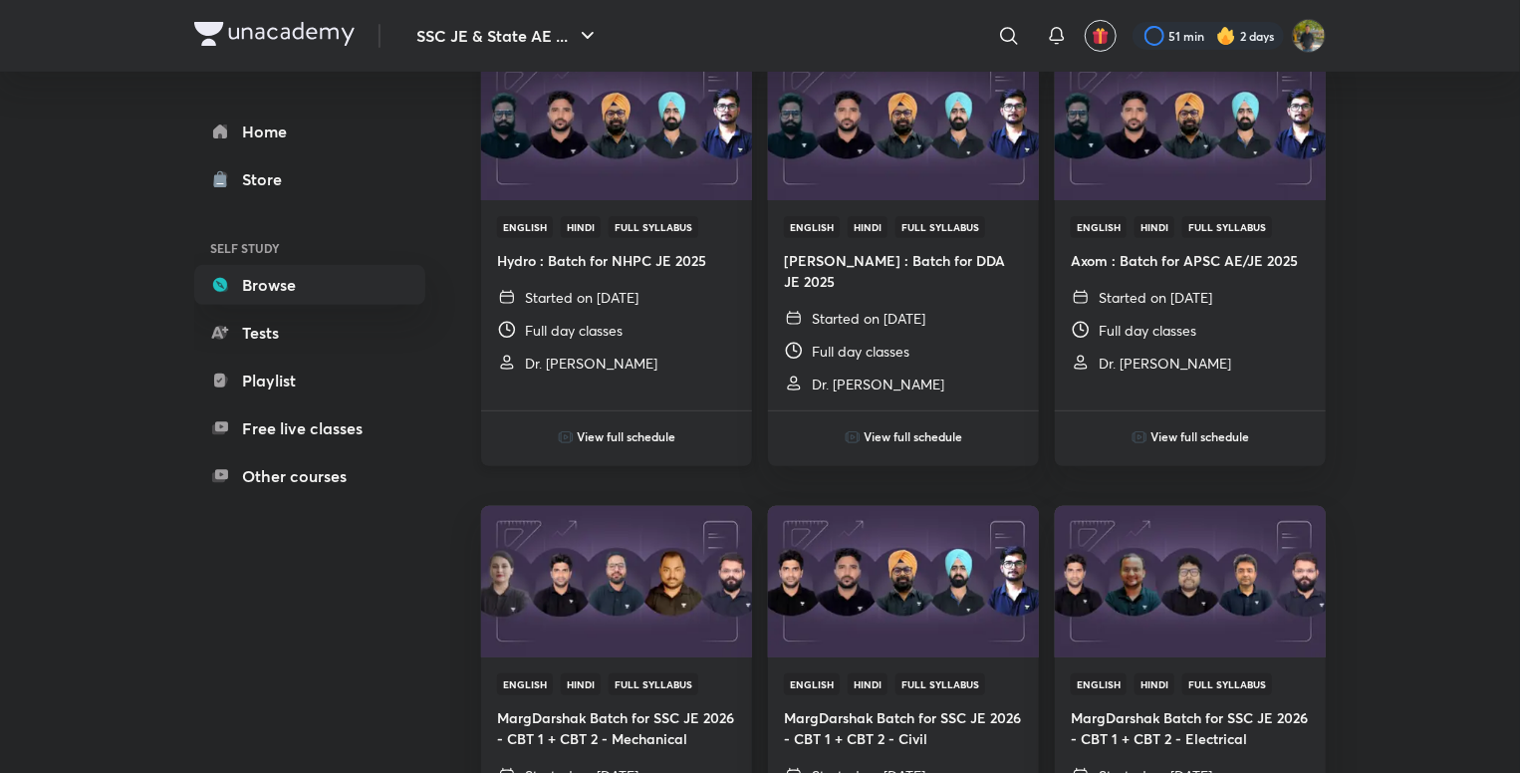
scroll to position [53, 0]
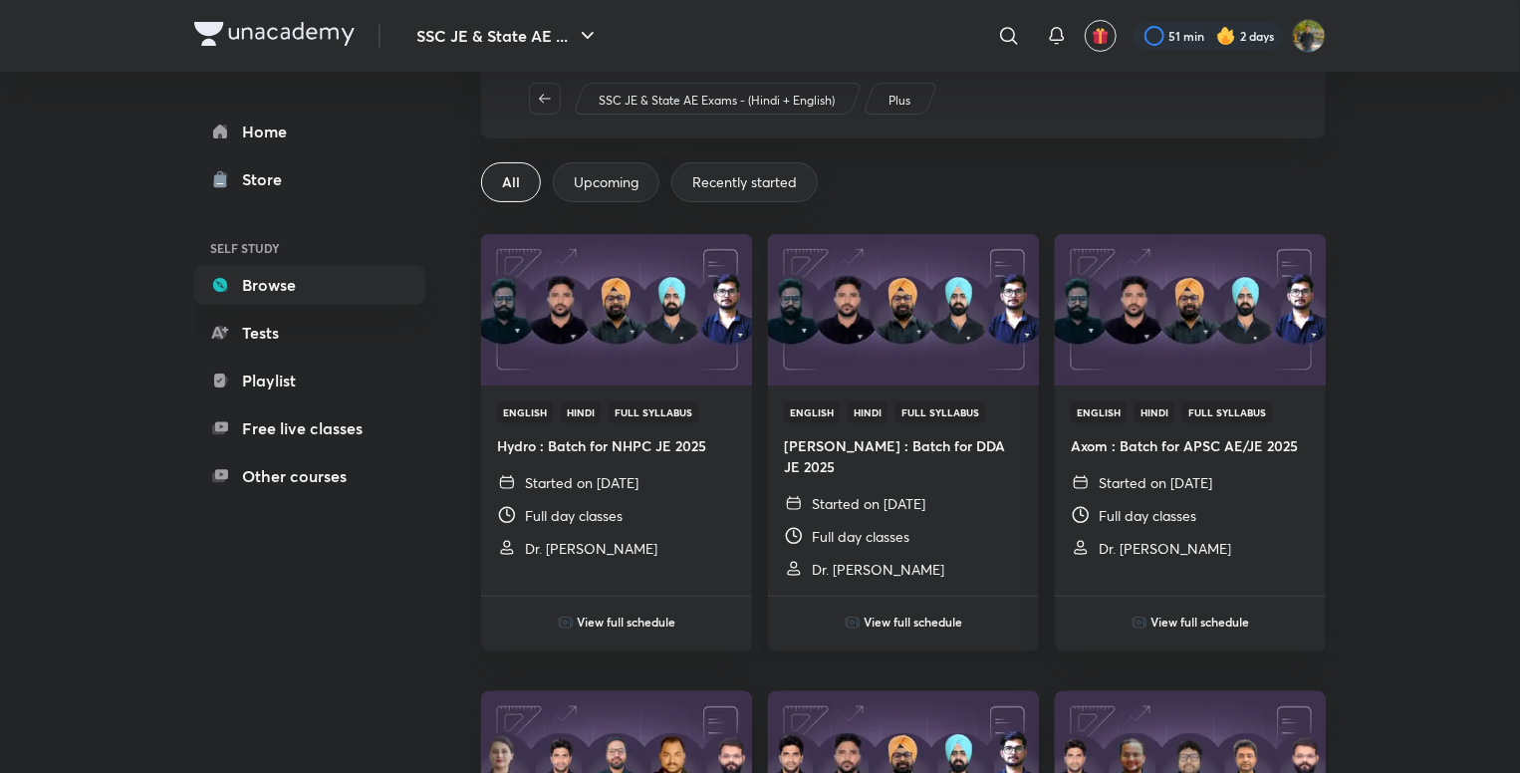
click at [868, 406] on span "Hindi" at bounding box center [868, 412] width 40 height 22
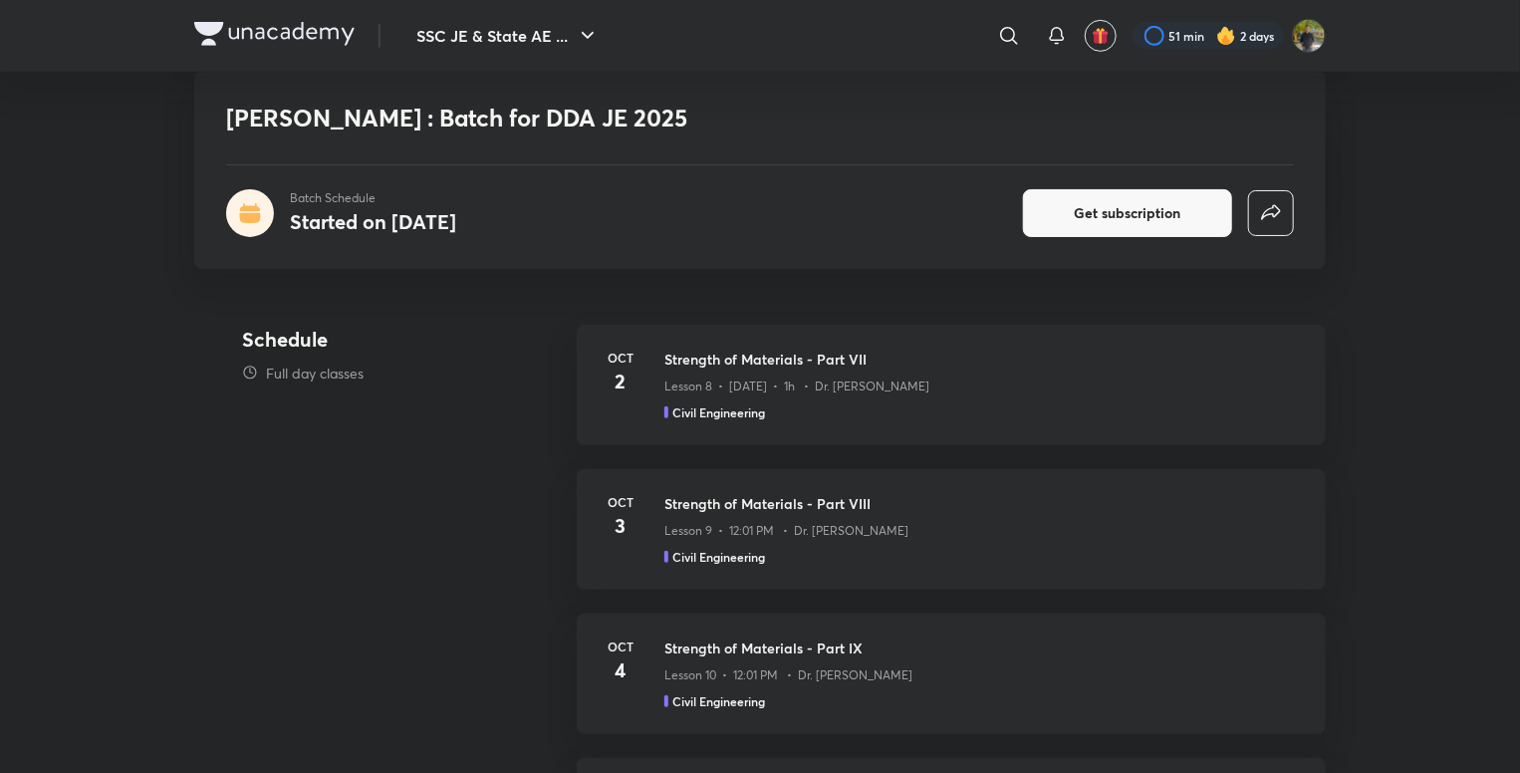
scroll to position [199, 0]
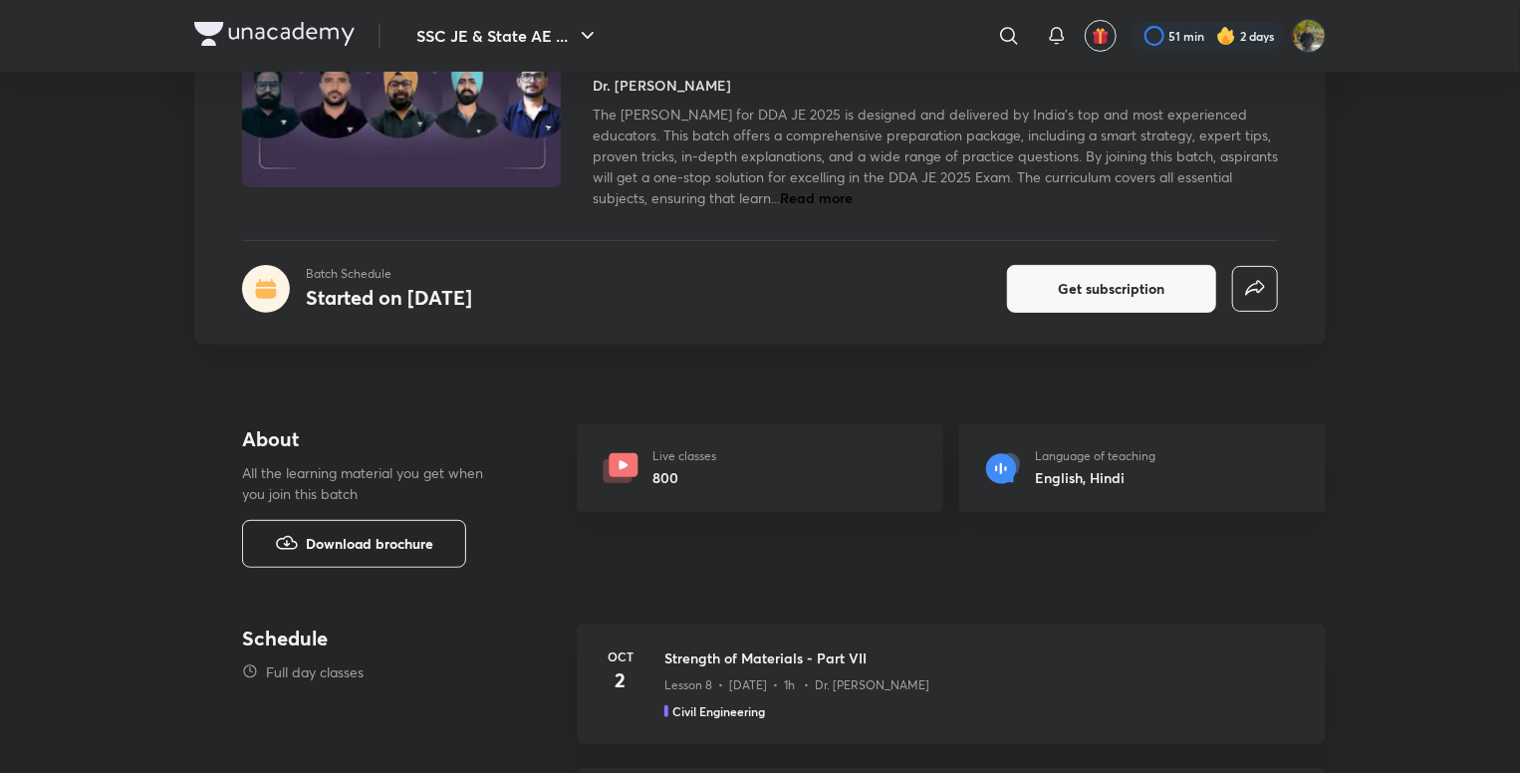
click at [385, 527] on button "Download brochure" at bounding box center [354, 544] width 224 height 48
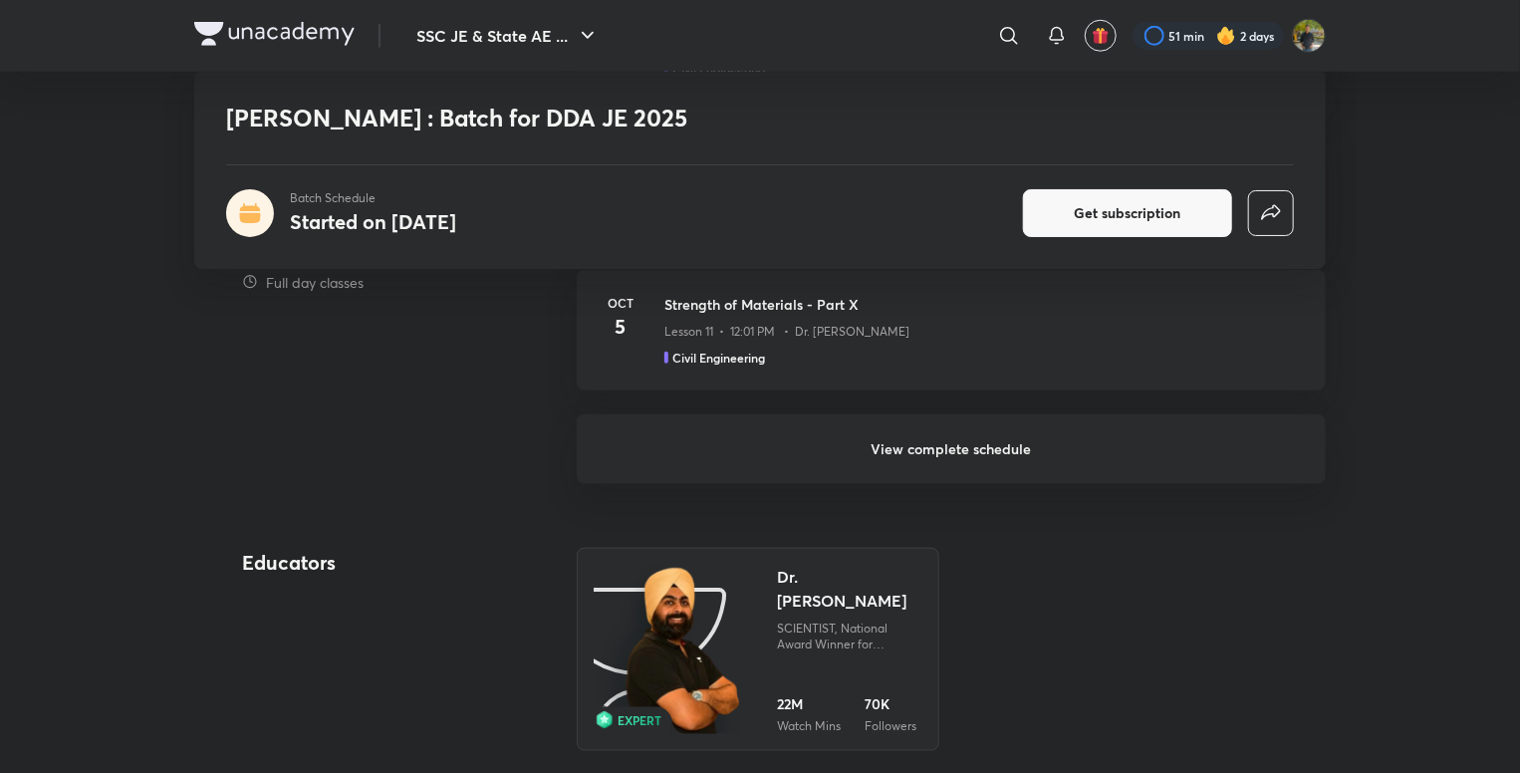
scroll to position [996, 0]
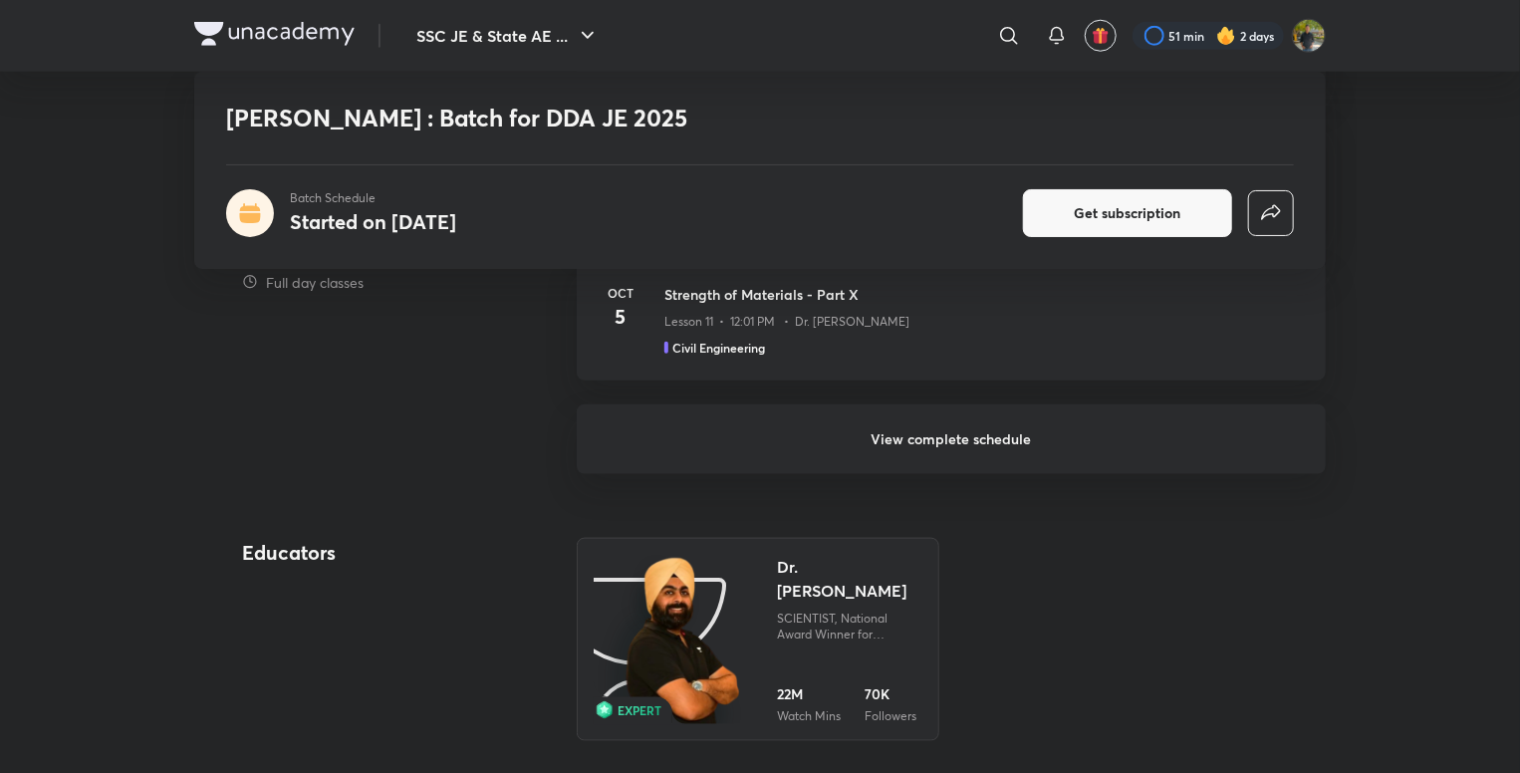
click at [992, 423] on h6 "View complete schedule" at bounding box center [951, 439] width 749 height 70
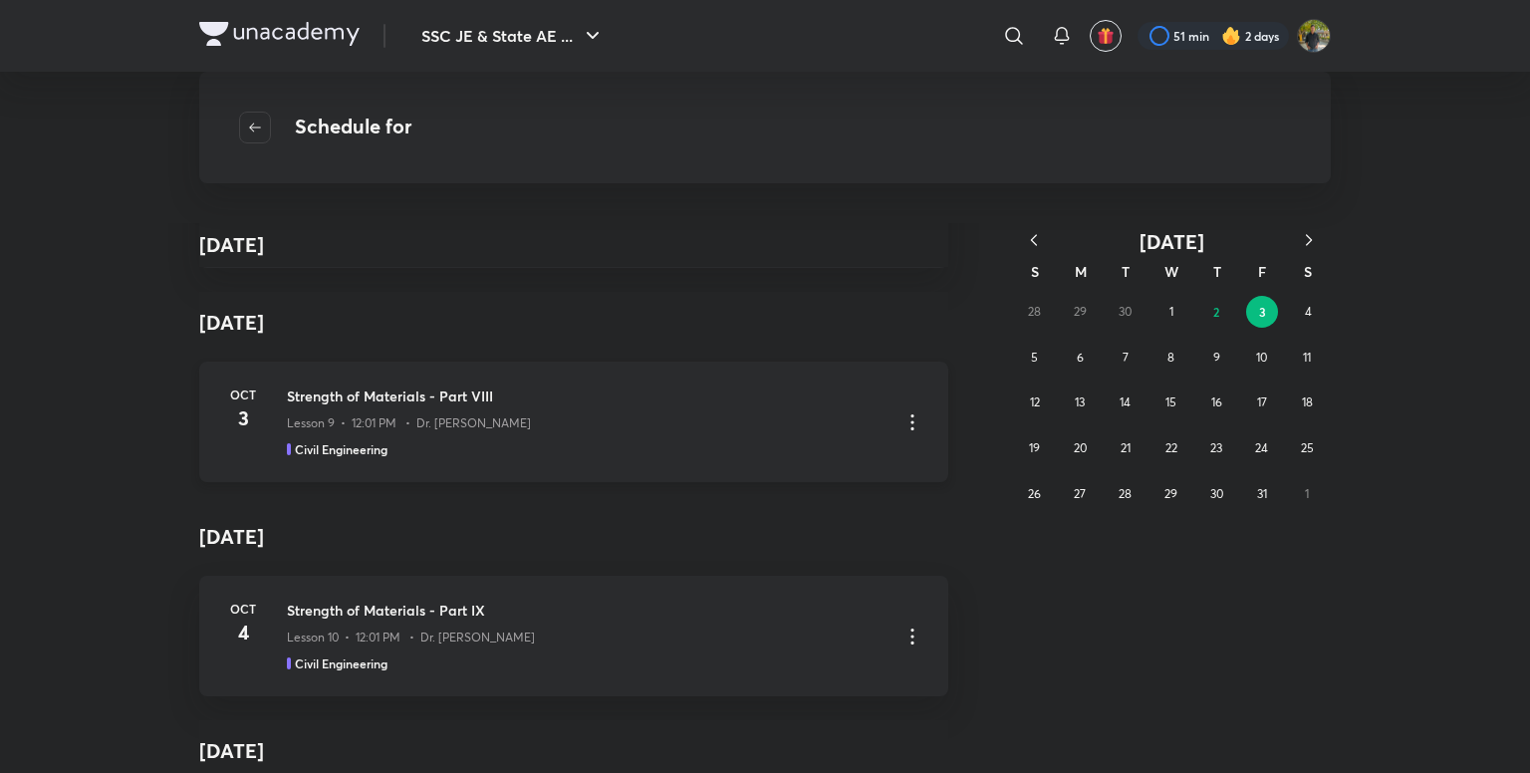
scroll to position [314, 0]
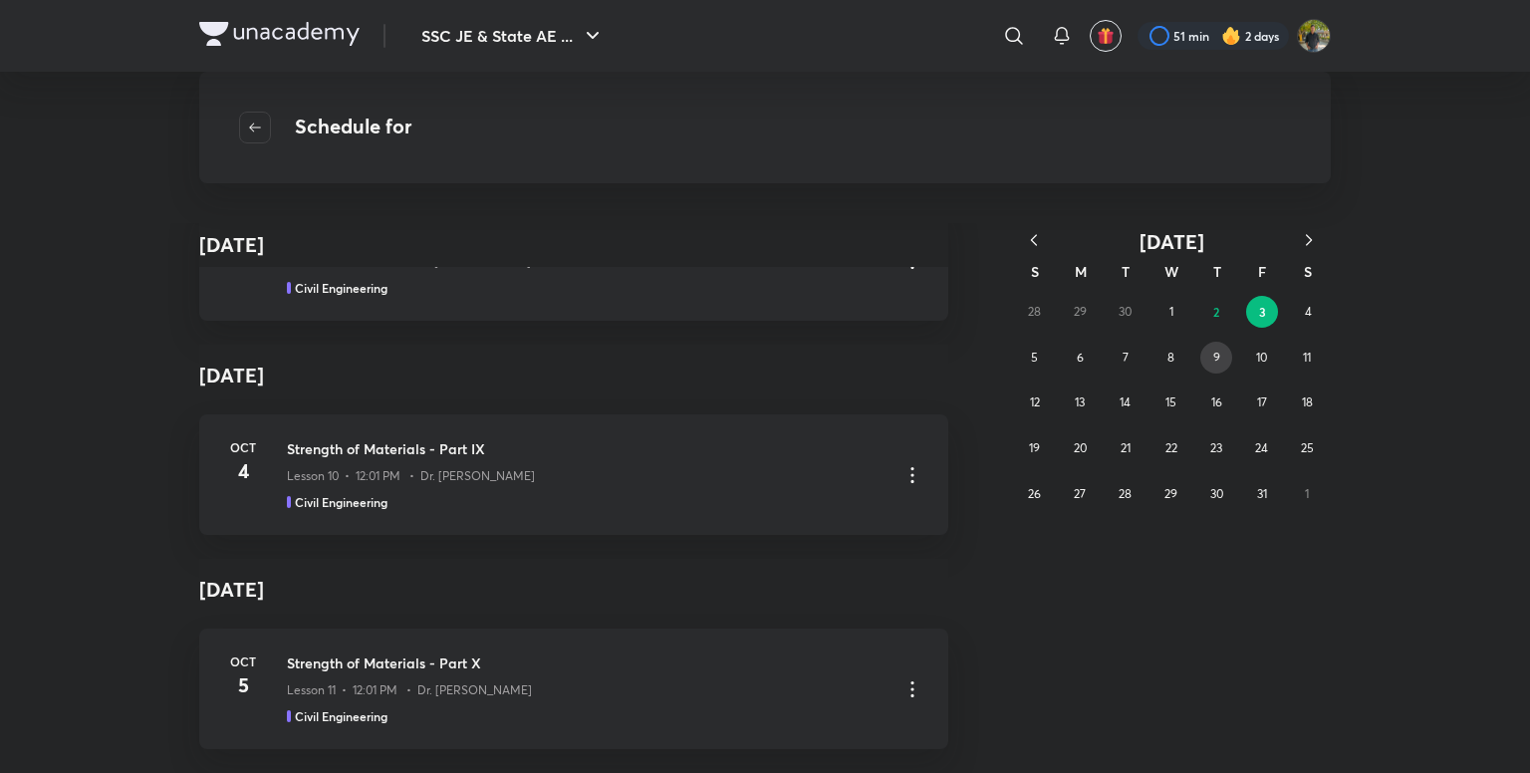
click at [1221, 347] on button "9" at bounding box center [1216, 358] width 32 height 32
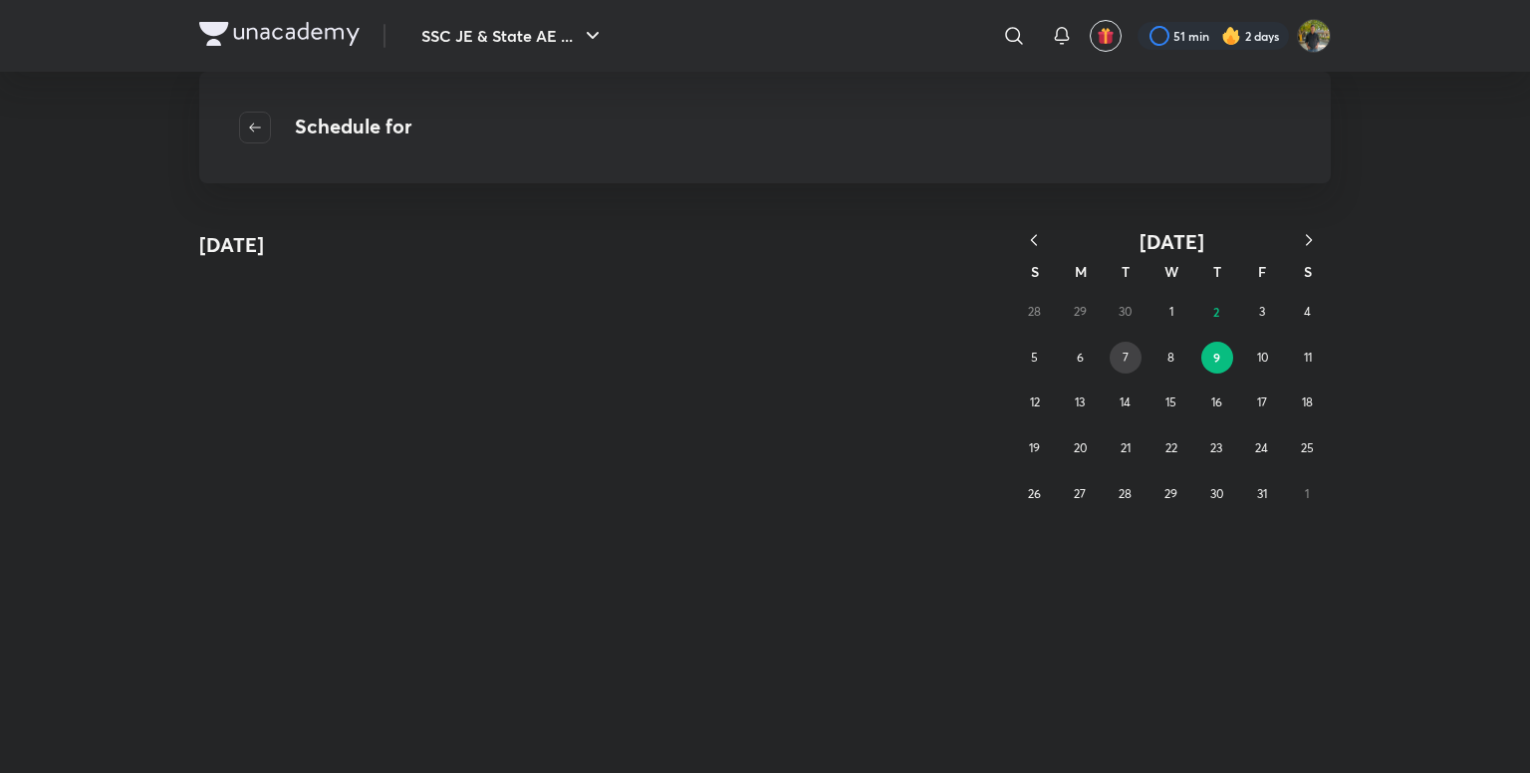
click at [1123, 356] on abbr "7" at bounding box center [1125, 357] width 6 height 15
click at [1033, 352] on abbr "5" at bounding box center [1034, 357] width 7 height 15
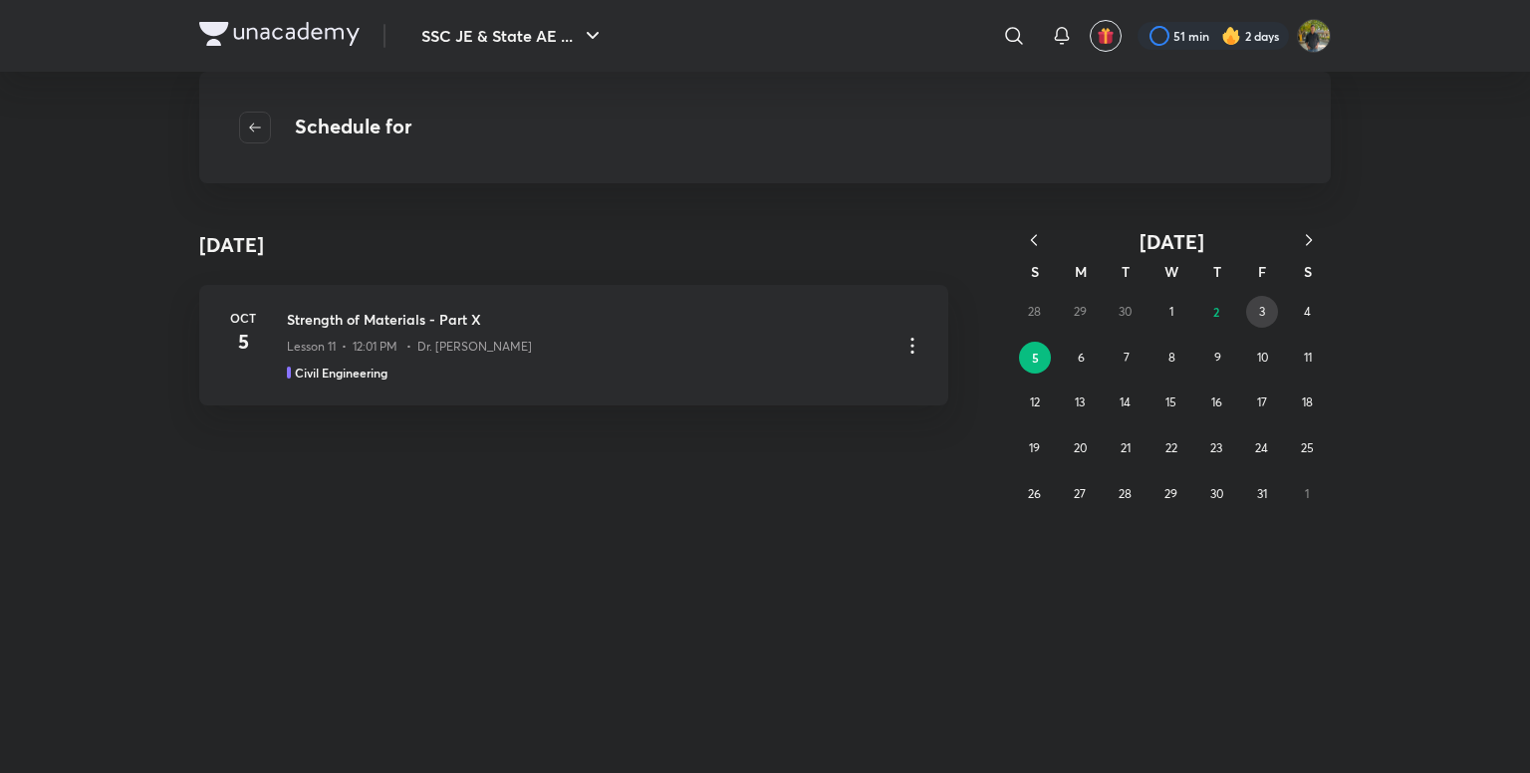
click at [1262, 315] on abbr "3" at bounding box center [1262, 311] width 6 height 15
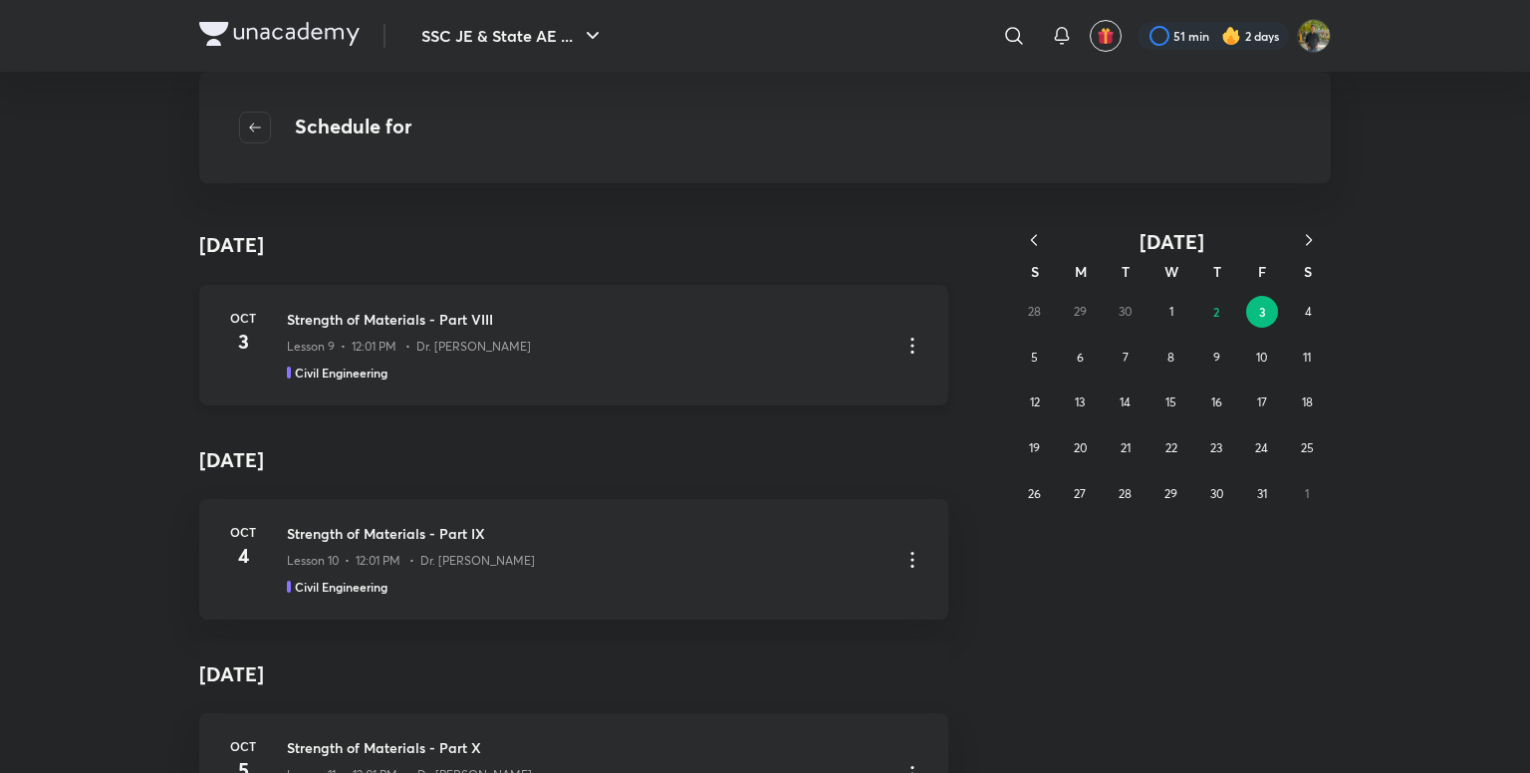
scroll to position [100, 0]
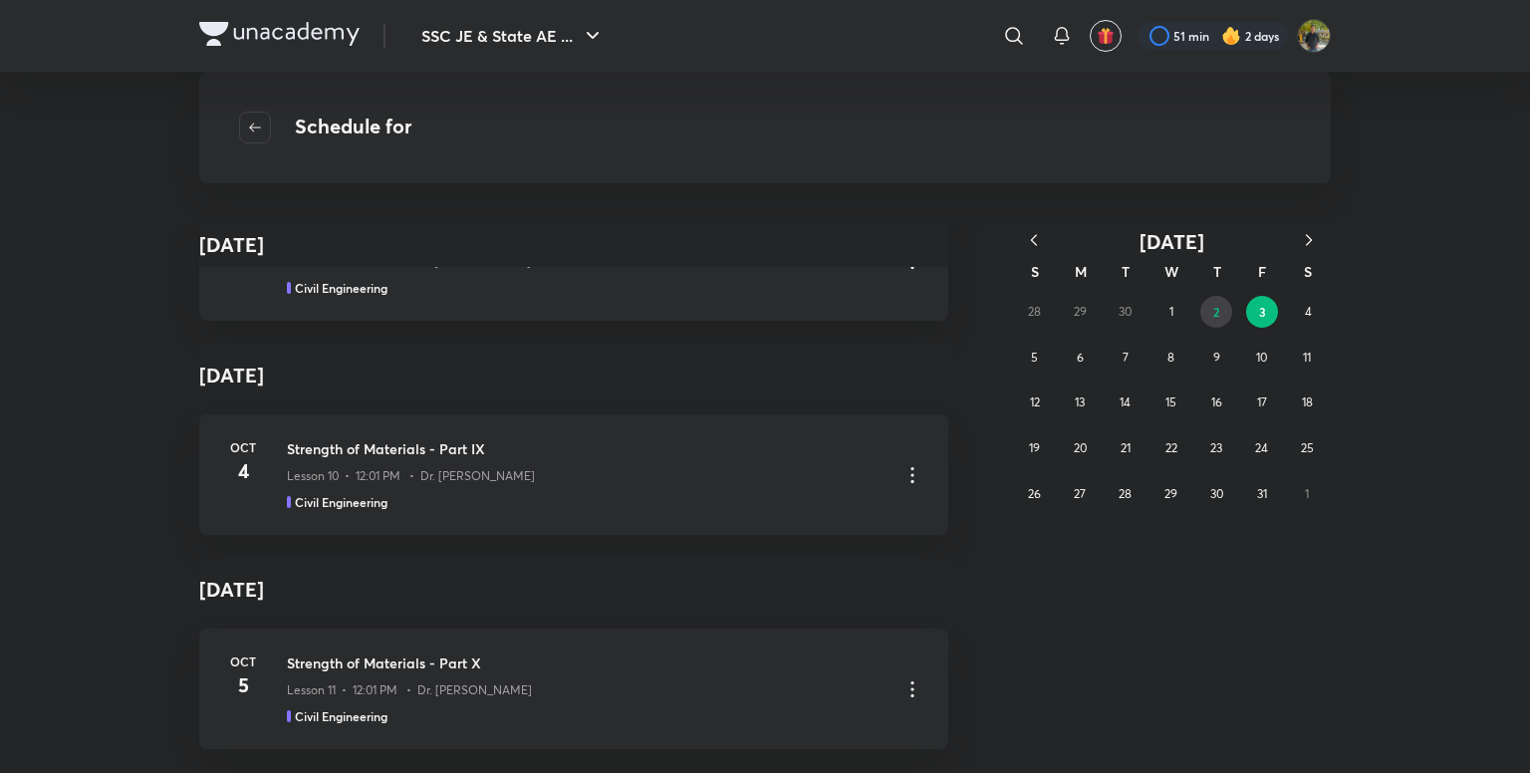
click at [1200, 313] on button "2" at bounding box center [1216, 312] width 32 height 32
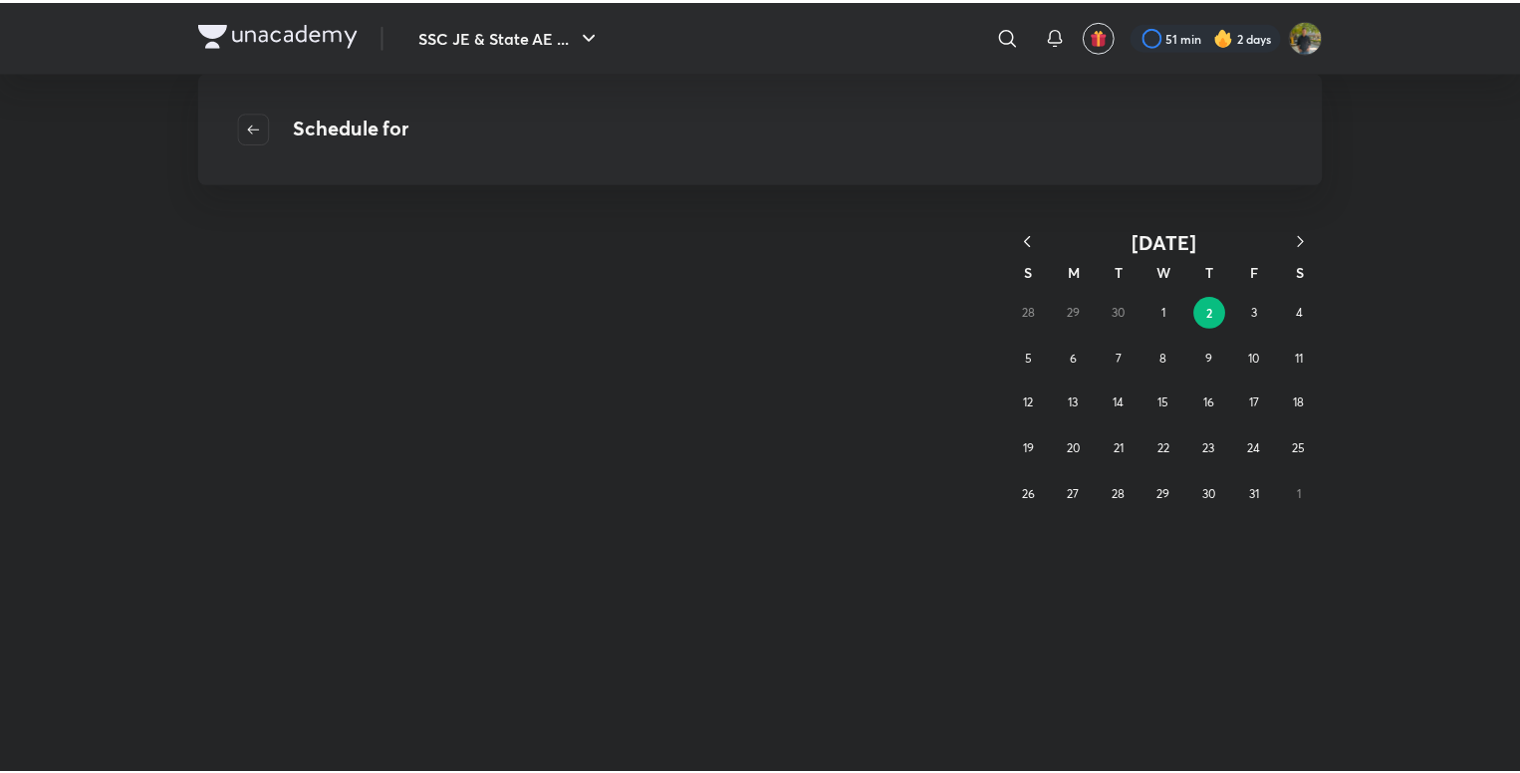
scroll to position [0, 0]
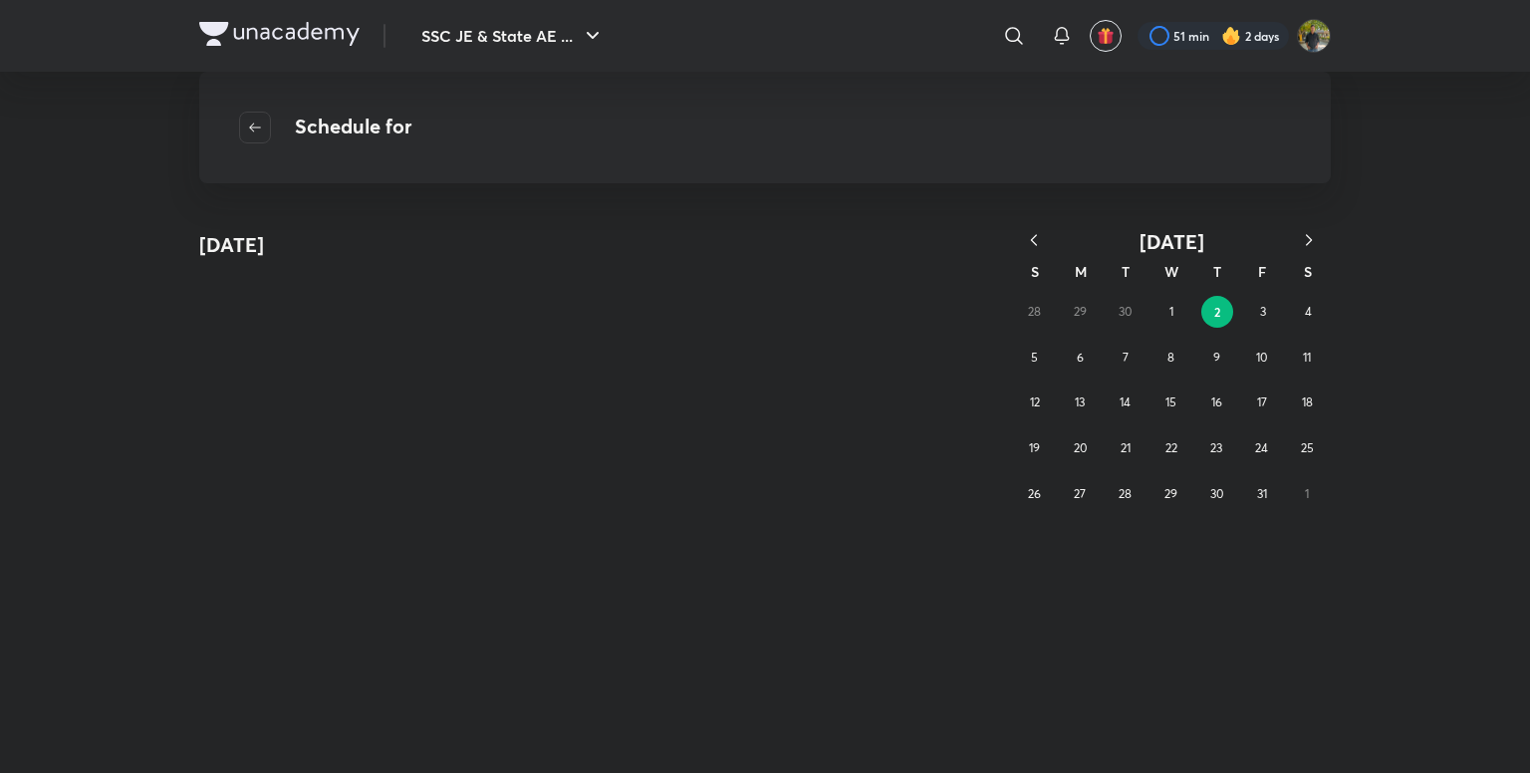
click at [1024, 239] on icon "button" at bounding box center [1034, 240] width 20 height 20
click at [1207, 440] on button "25" at bounding box center [1216, 448] width 32 height 32
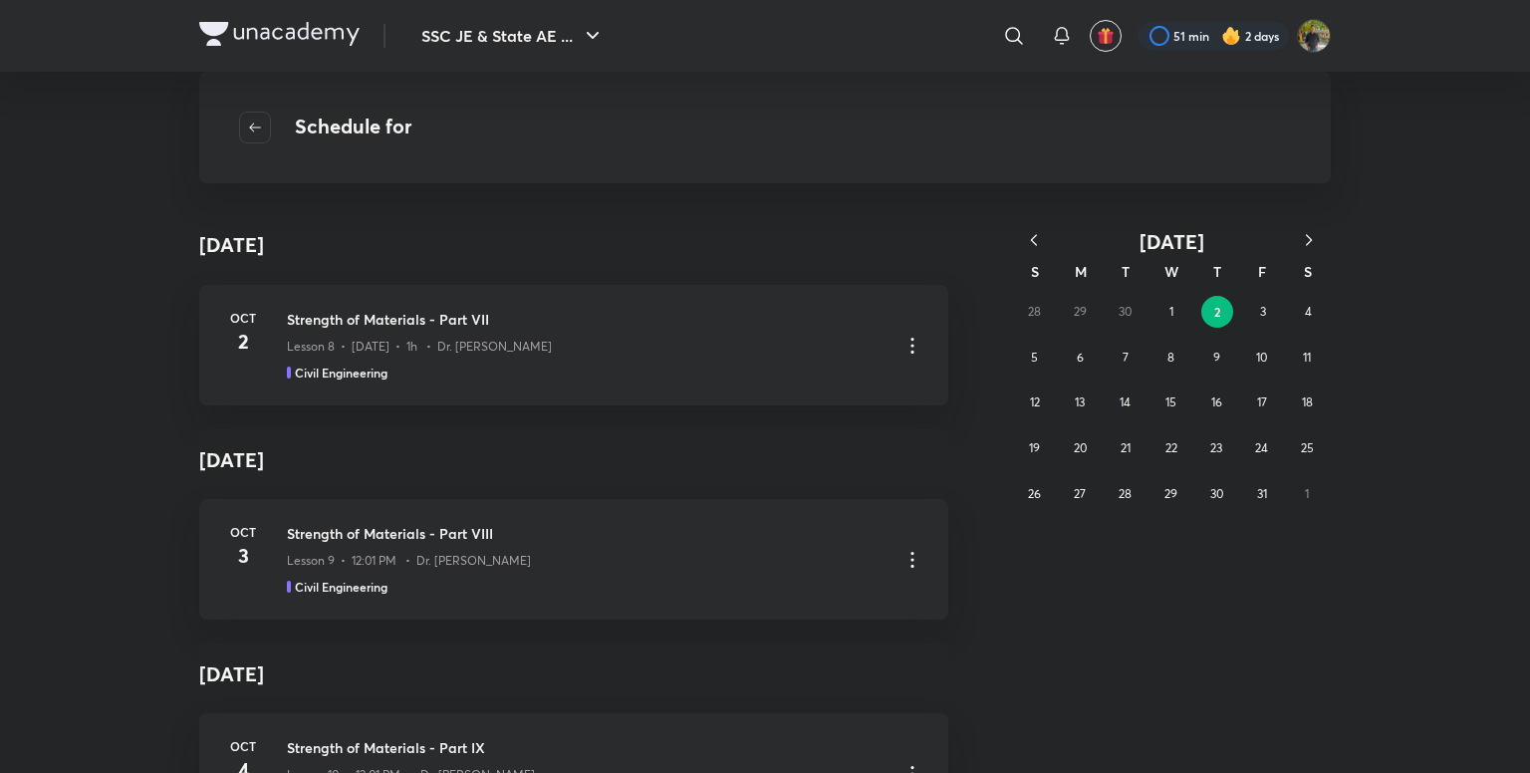
click at [1034, 239] on icon "button" at bounding box center [1034, 240] width 20 height 20
click at [1227, 446] on button "25" at bounding box center [1216, 448] width 32 height 32
click at [799, 359] on div "Introduction Lesson 1 • Sep 25 • 1h 3m • Dr. Jaspal Singh Civil Engineering" at bounding box center [586, 345] width 598 height 73
click at [900, 336] on icon at bounding box center [912, 346] width 24 height 24
click at [910, 344] on icon at bounding box center [911, 346] width 3 height 16
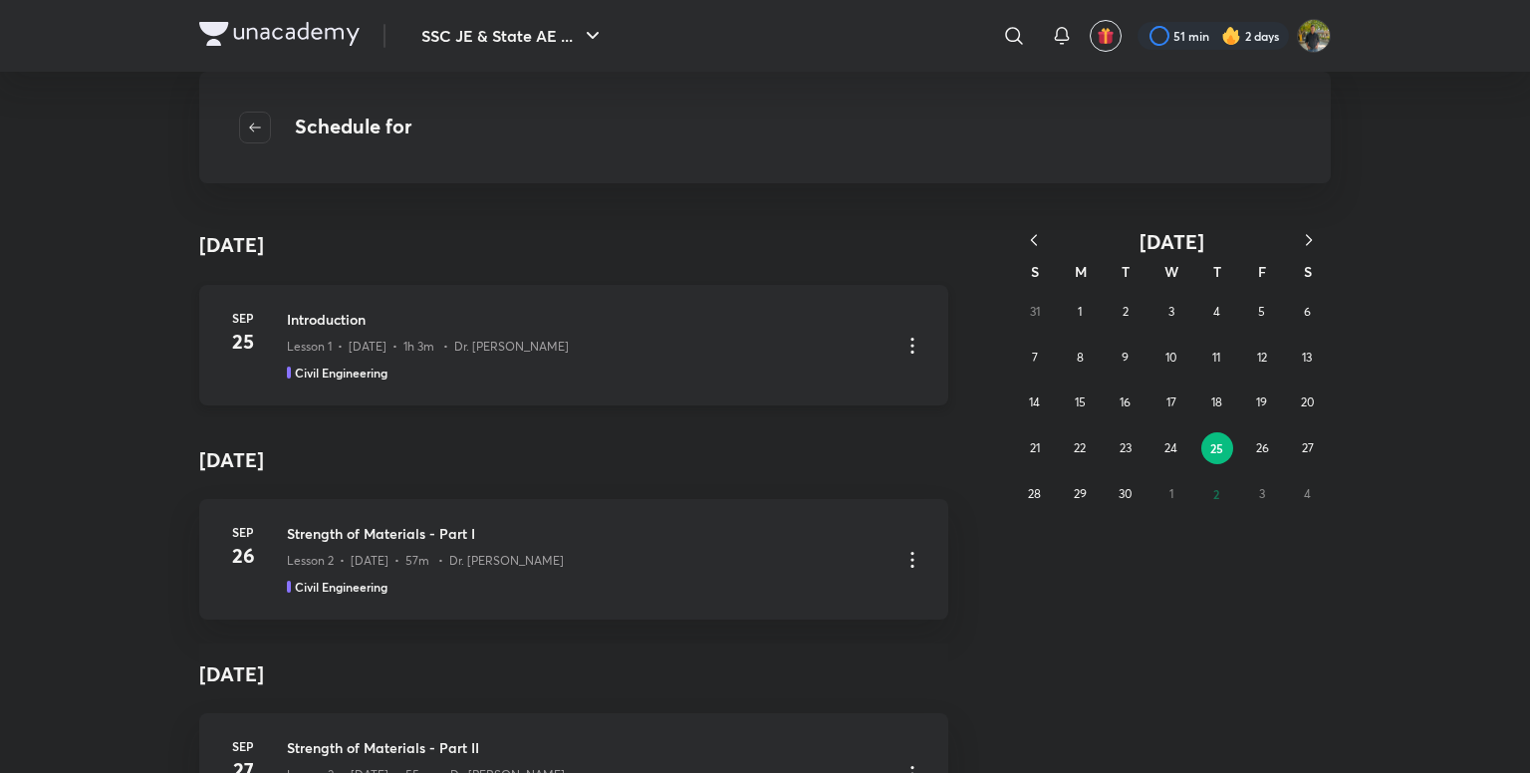
click at [905, 342] on icon at bounding box center [912, 346] width 24 height 24
click at [809, 394] on p "Go to course page" at bounding box center [762, 394] width 119 height 21
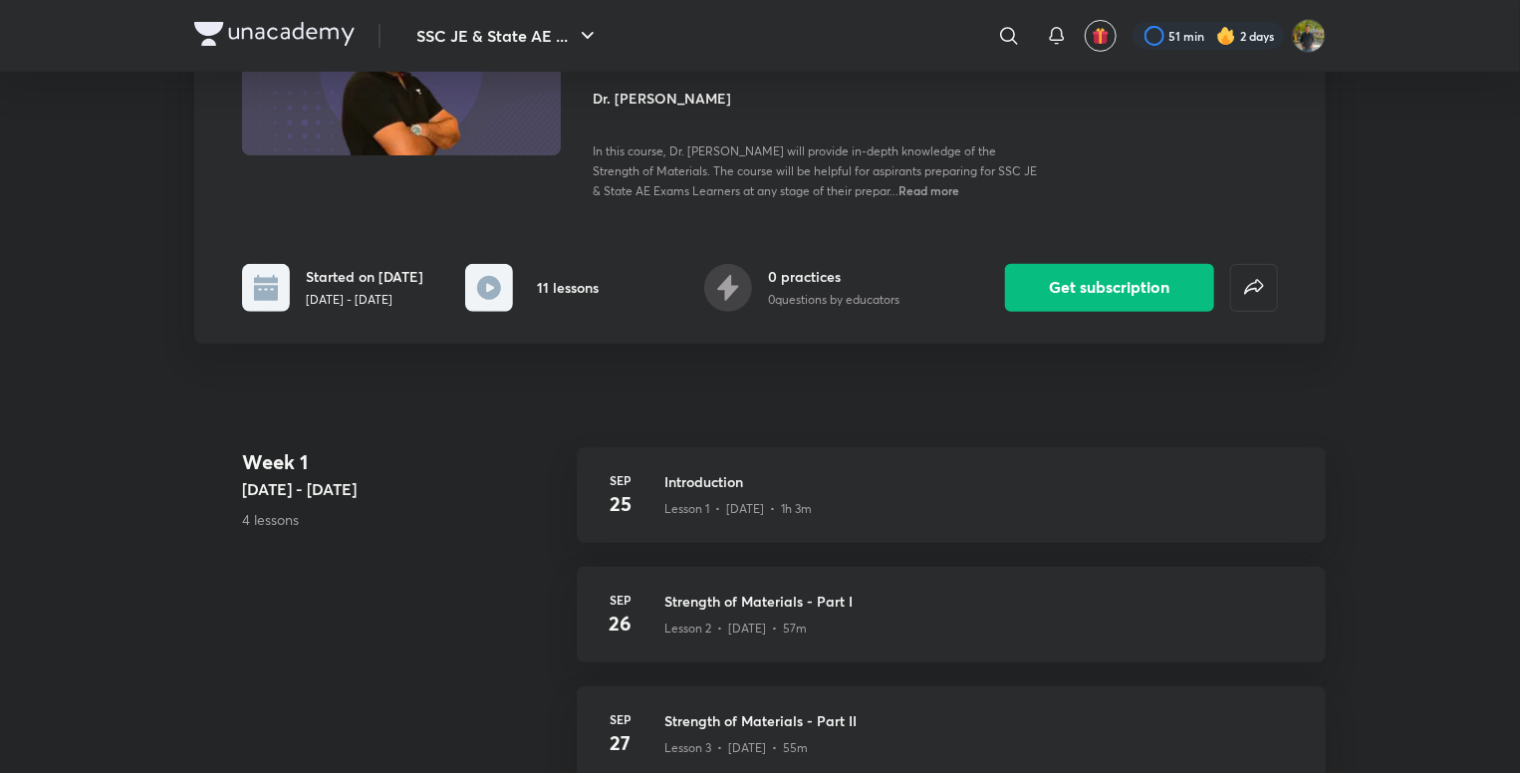
scroll to position [398, 0]
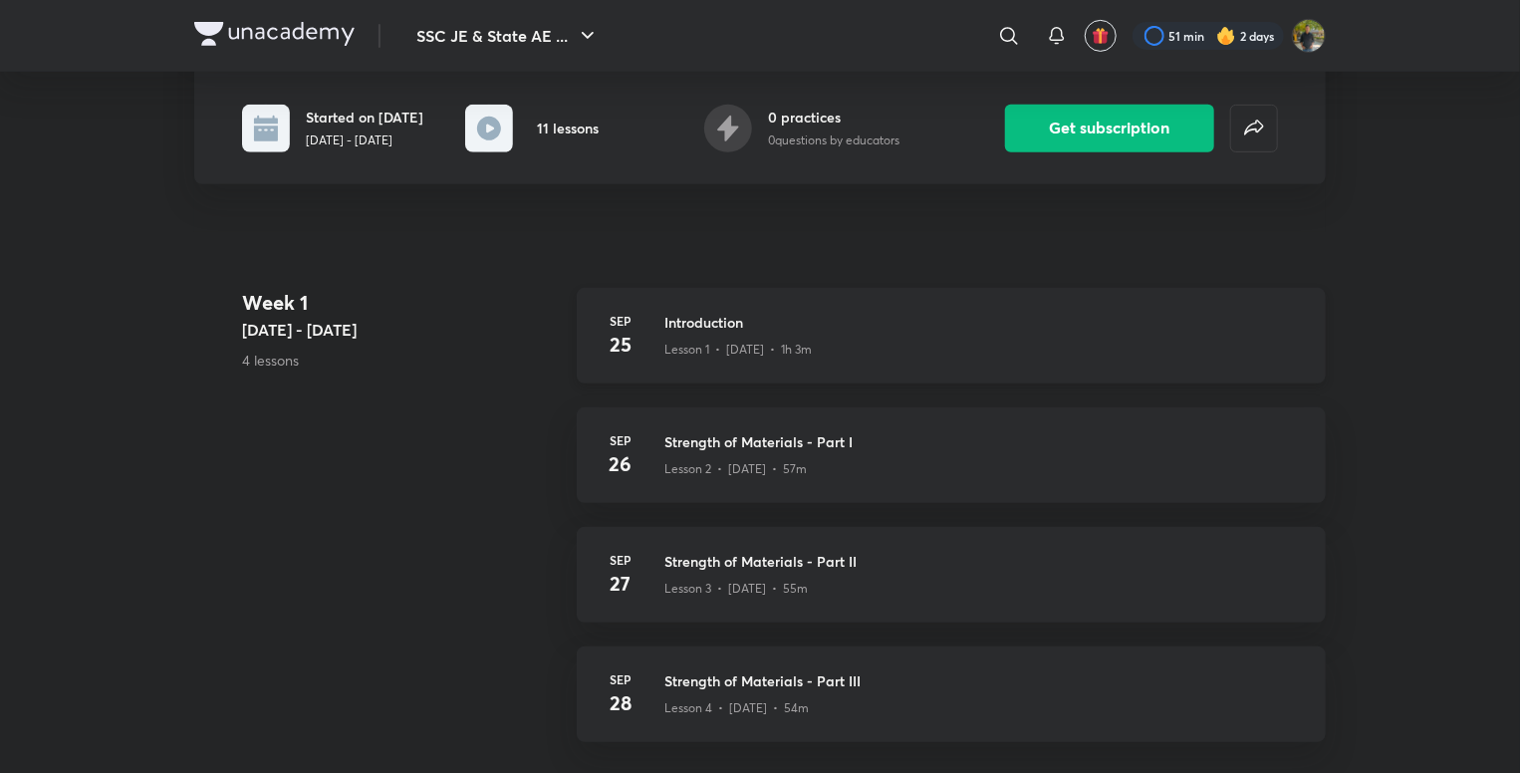
click at [942, 357] on div "Lesson 1 • Sep 25 • 1h 3m" at bounding box center [982, 346] width 637 height 26
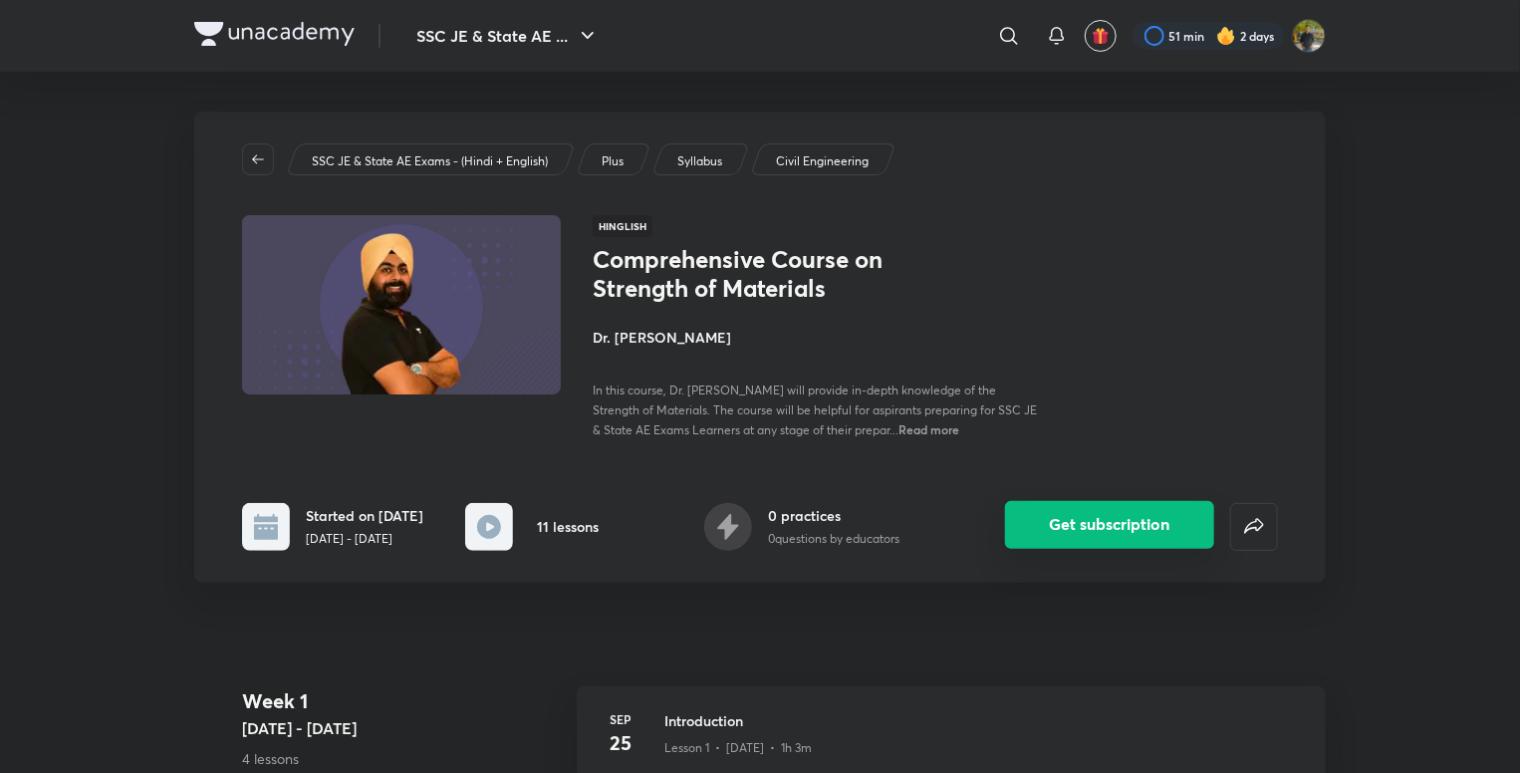
click at [1089, 518] on button "Get subscription" at bounding box center [1109, 525] width 209 height 48
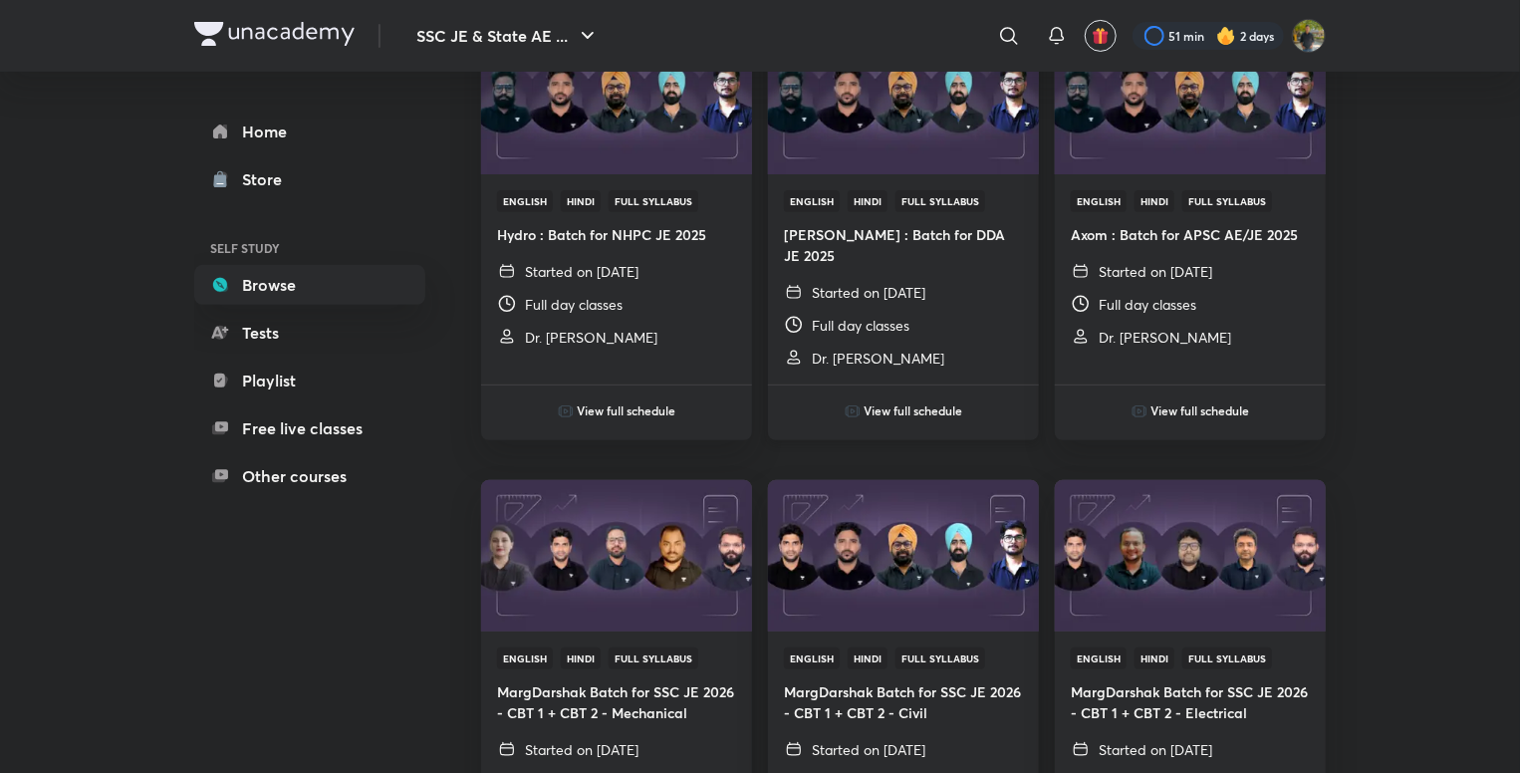
scroll to position [299, 0]
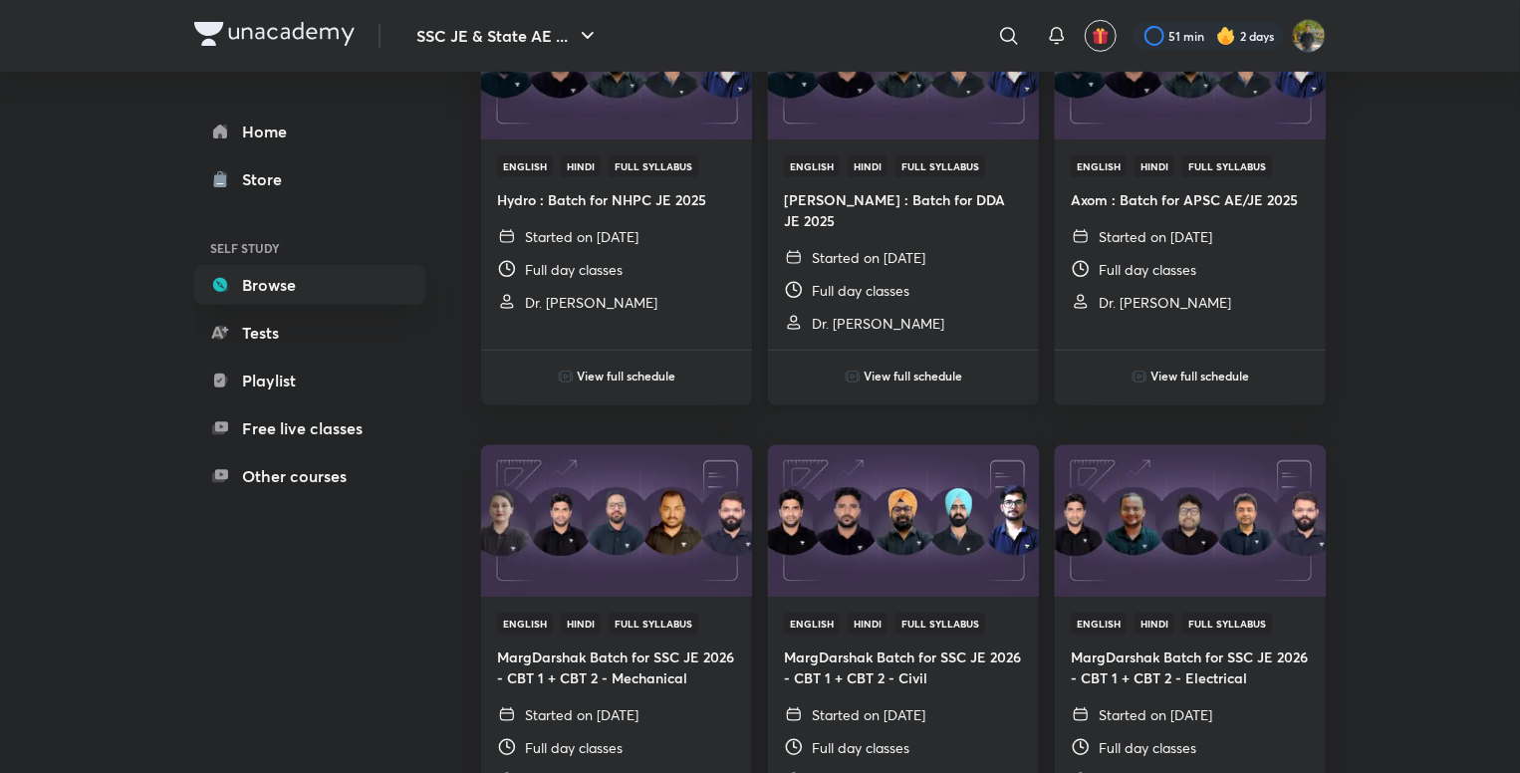
click at [925, 280] on div "Full day classes" at bounding box center [903, 290] width 239 height 21
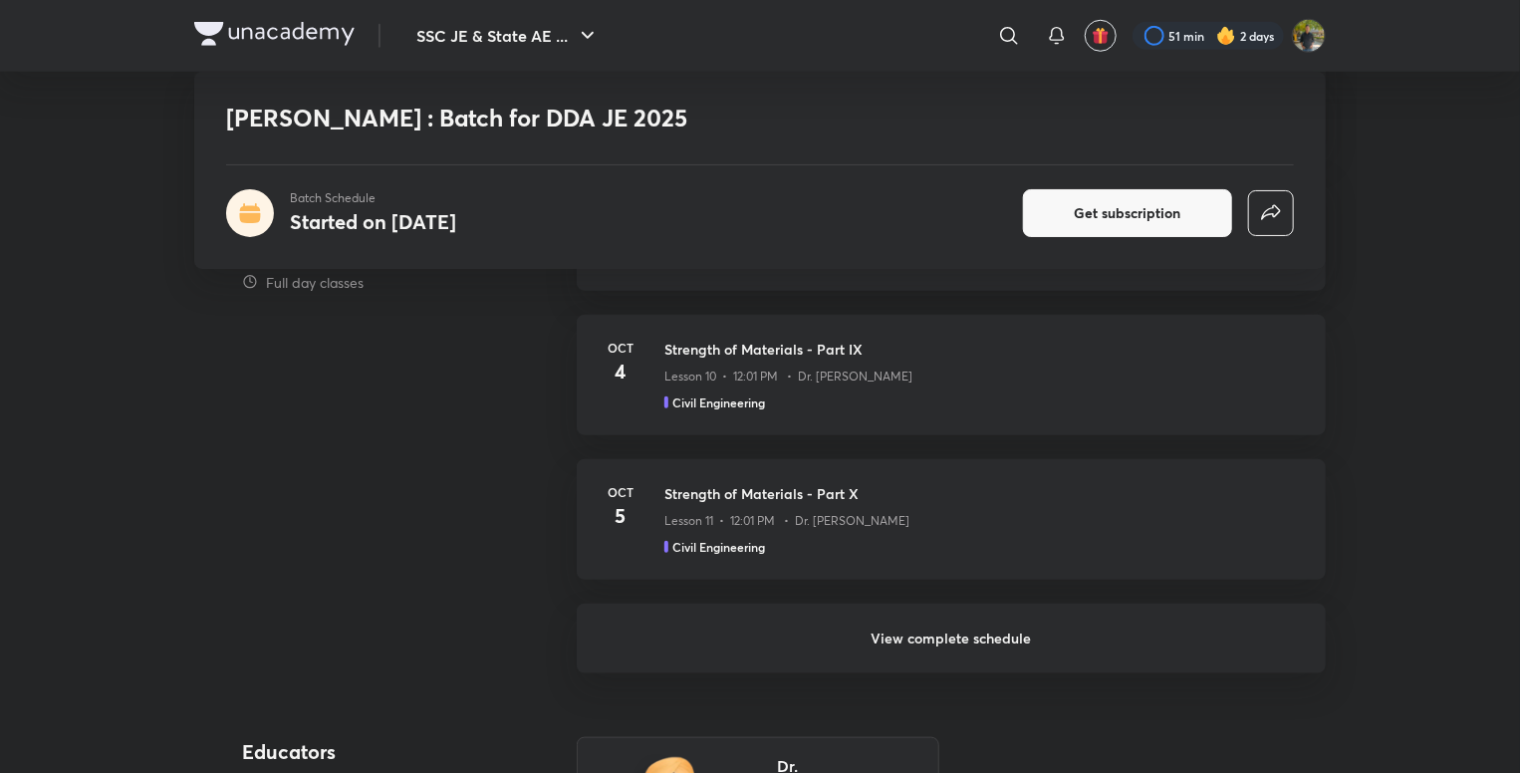
scroll to position [100, 0]
